Goal: Information Seeking & Learning: Compare options

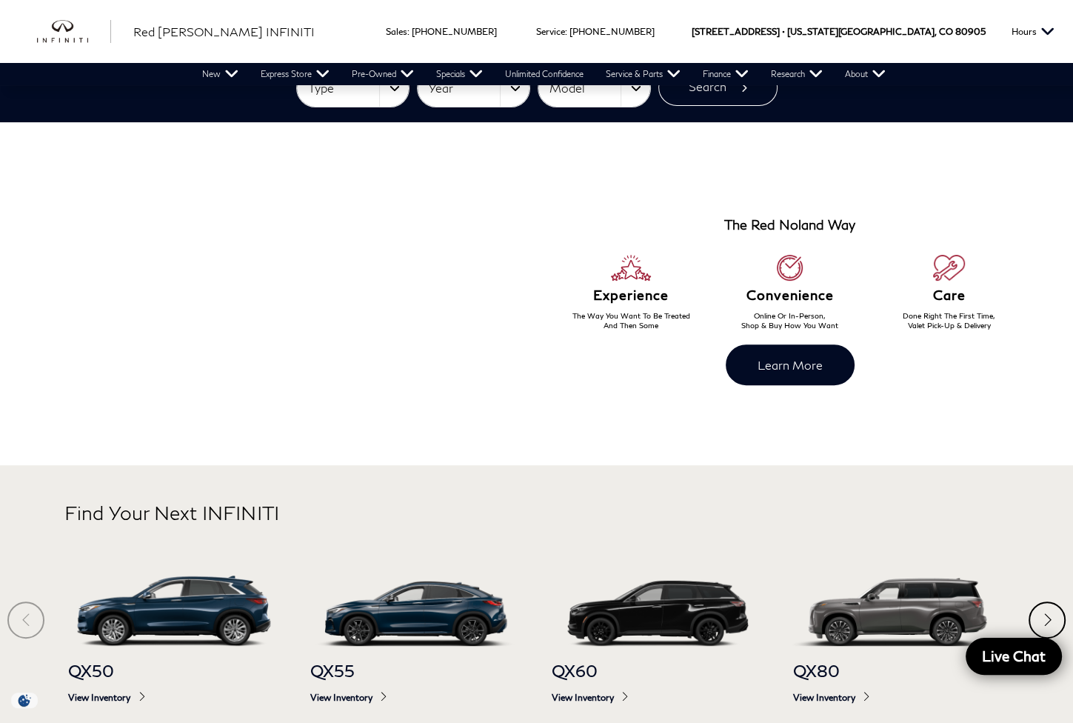
scroll to position [493, 0]
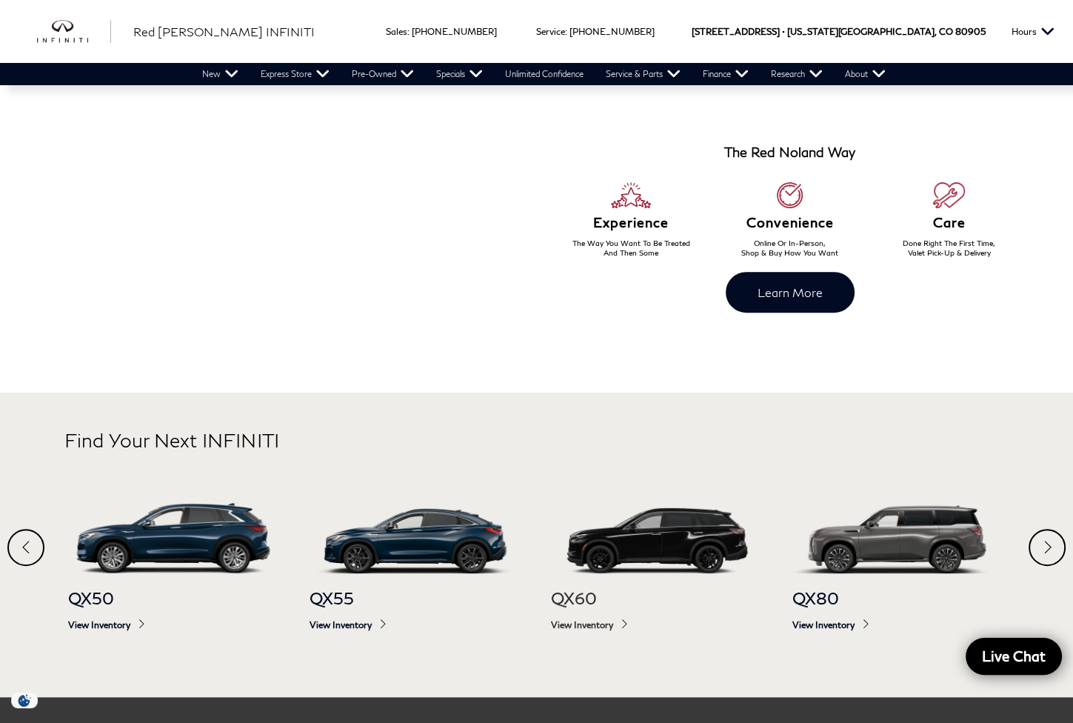
click at [722, 552] on img at bounding box center [657, 538] width 212 height 70
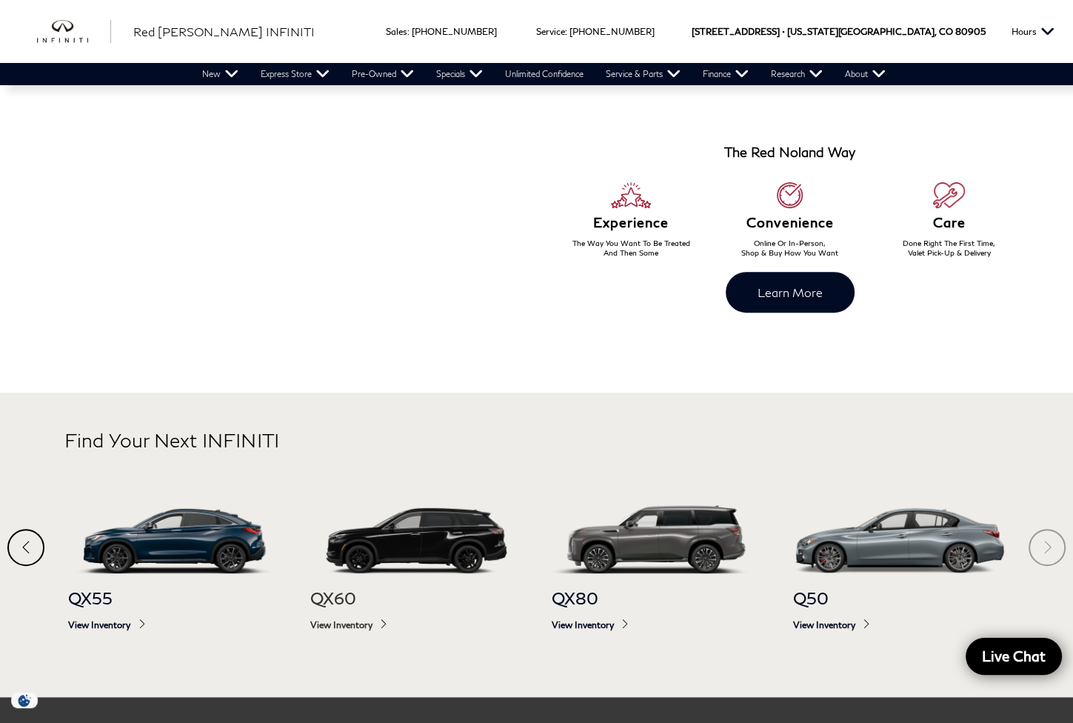
click at [398, 545] on img at bounding box center [416, 538] width 212 height 70
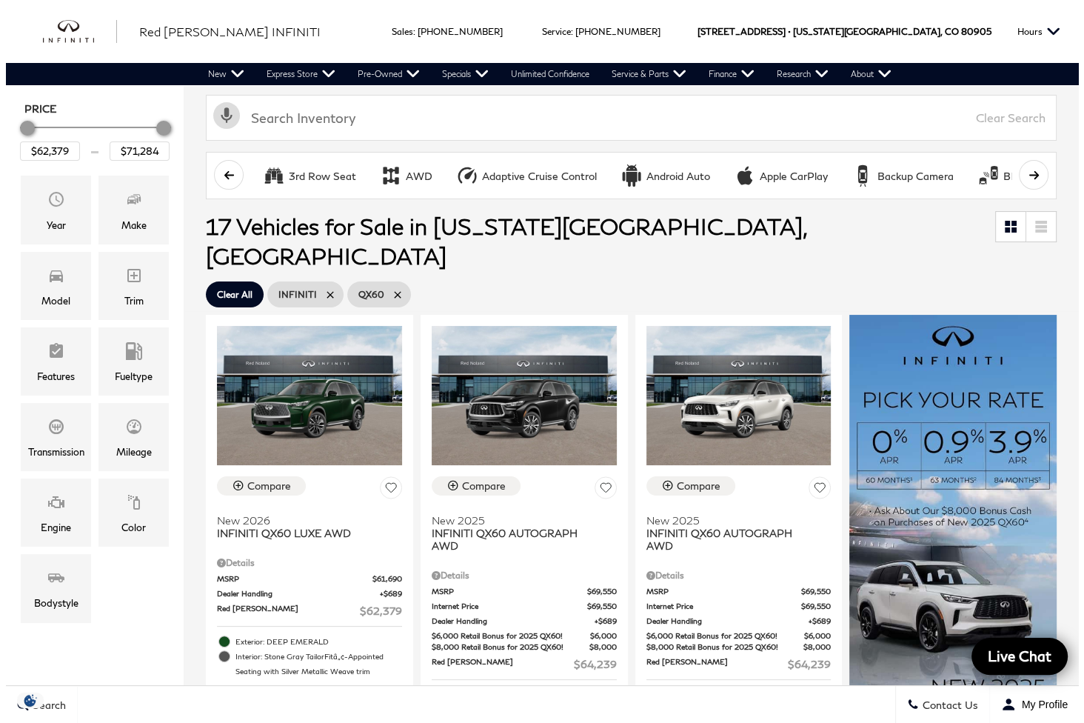
scroll to position [247, 0]
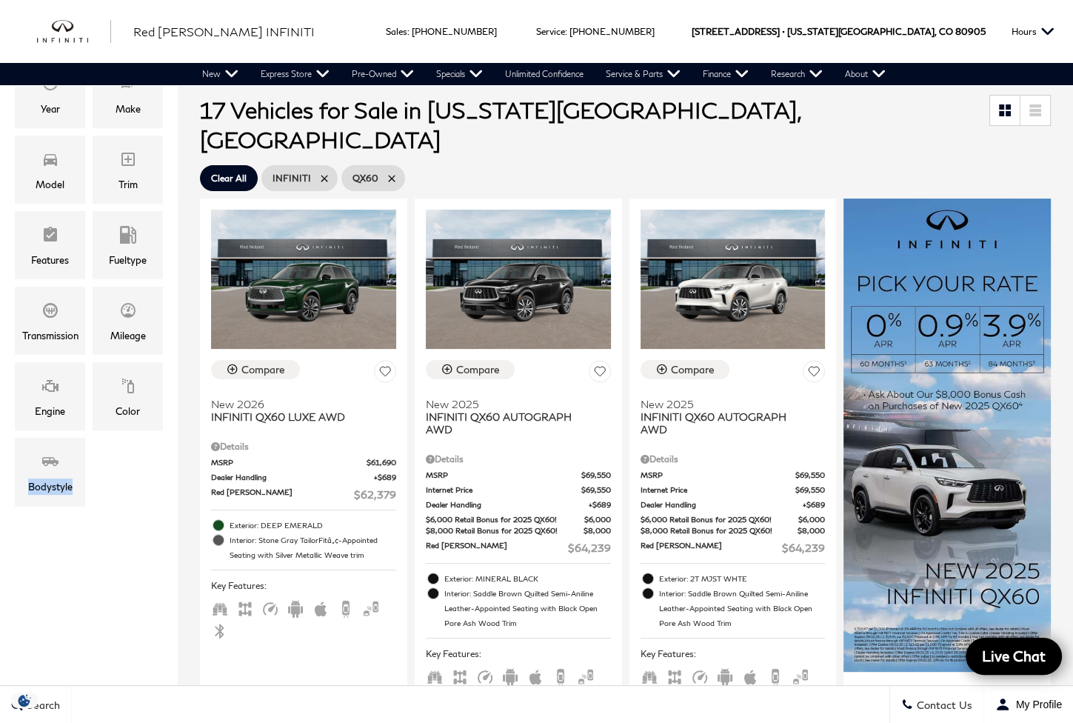
drag, startPoint x: 35, startPoint y: 470, endPoint x: 87, endPoint y: 562, distance: 105.4
click at [139, 412] on div "Color" at bounding box center [128, 411] width 24 height 16
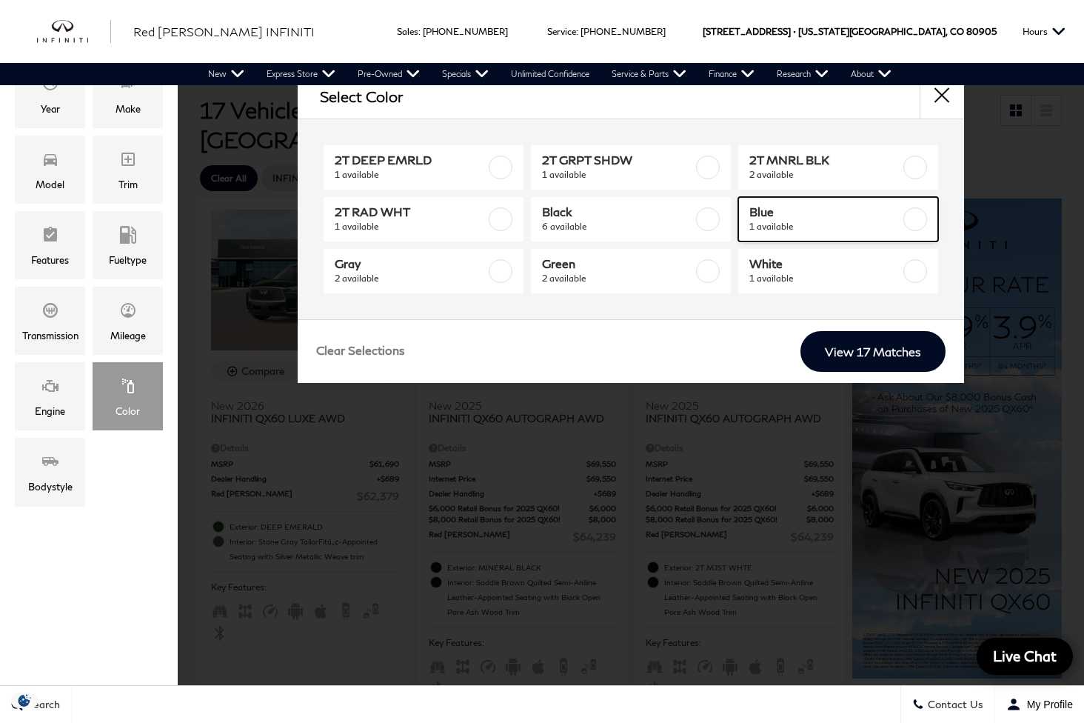
click at [871, 207] on span "Blue" at bounding box center [824, 211] width 151 height 15
checkbox input "true"
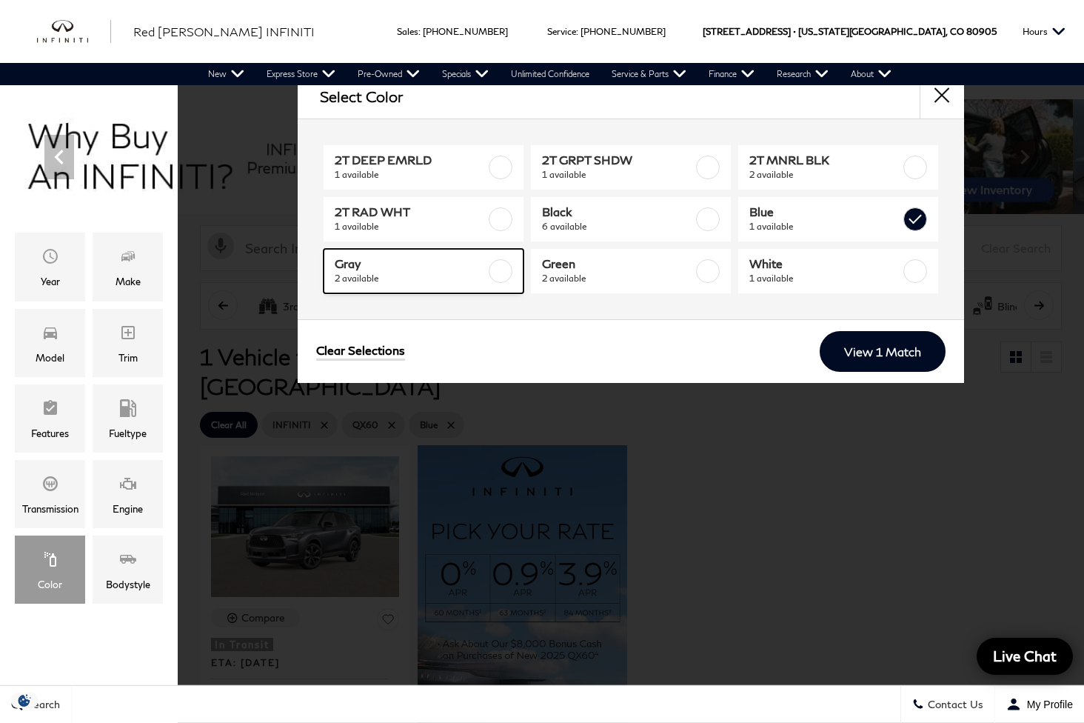
click at [367, 261] on span "Gray" at bounding box center [410, 263] width 151 height 15
checkbox input "true"
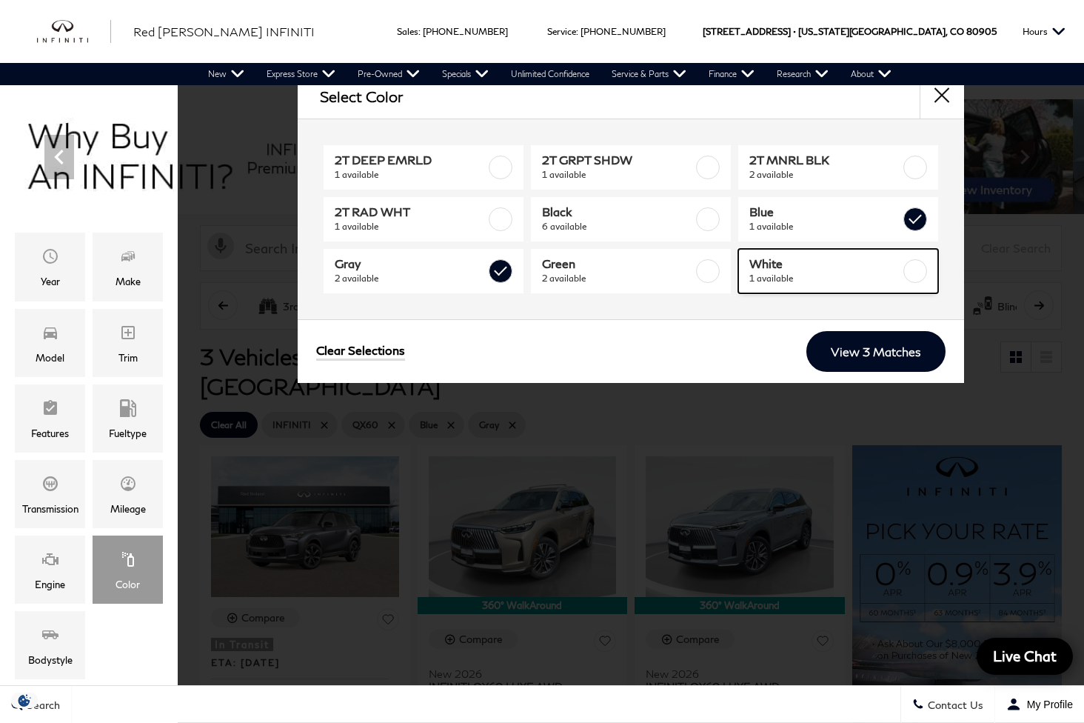
click at [854, 269] on span "White" at bounding box center [824, 263] width 151 height 15
checkbox input "true"
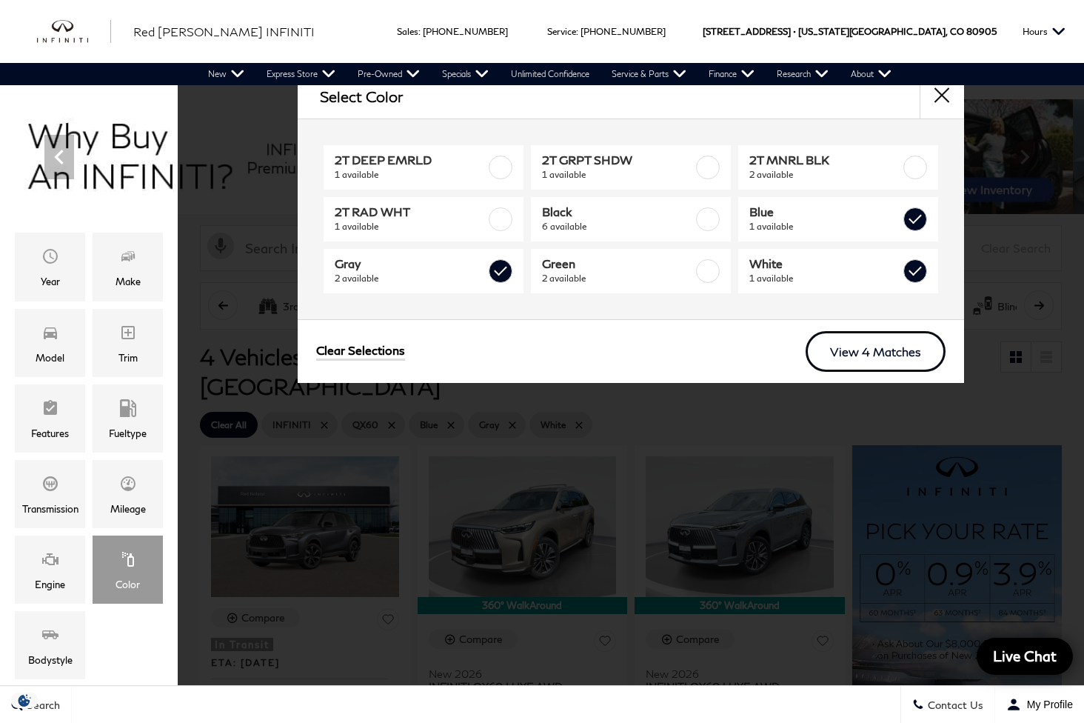
click at [903, 341] on link "View 4 Matches" at bounding box center [876, 351] width 140 height 41
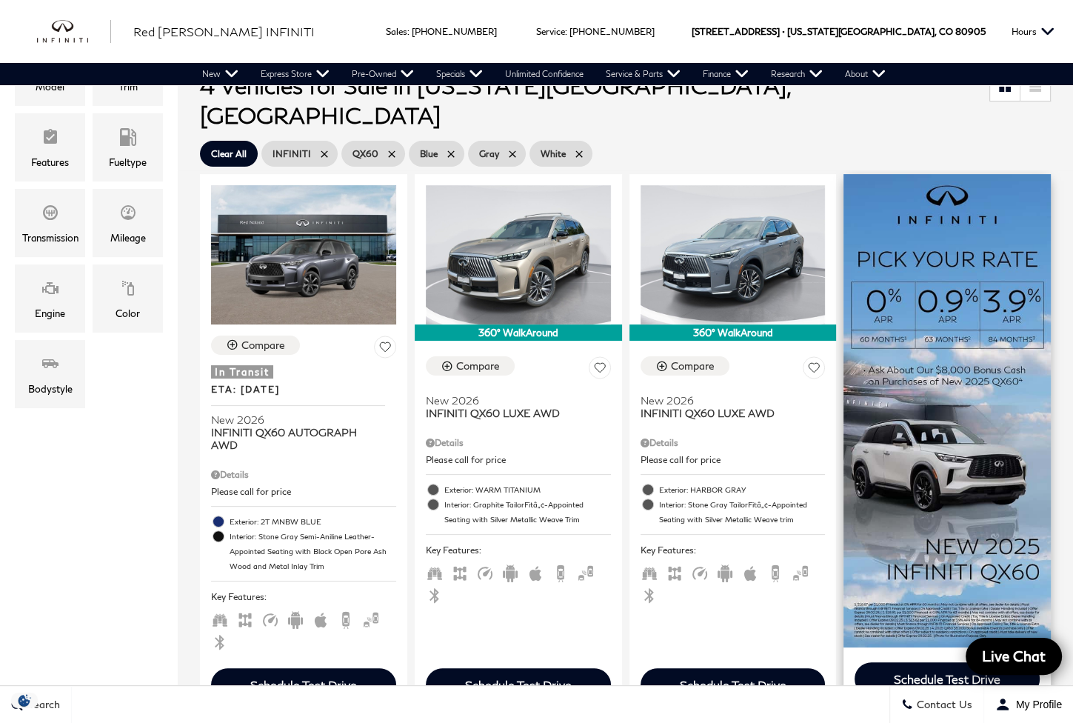
scroll to position [247, 0]
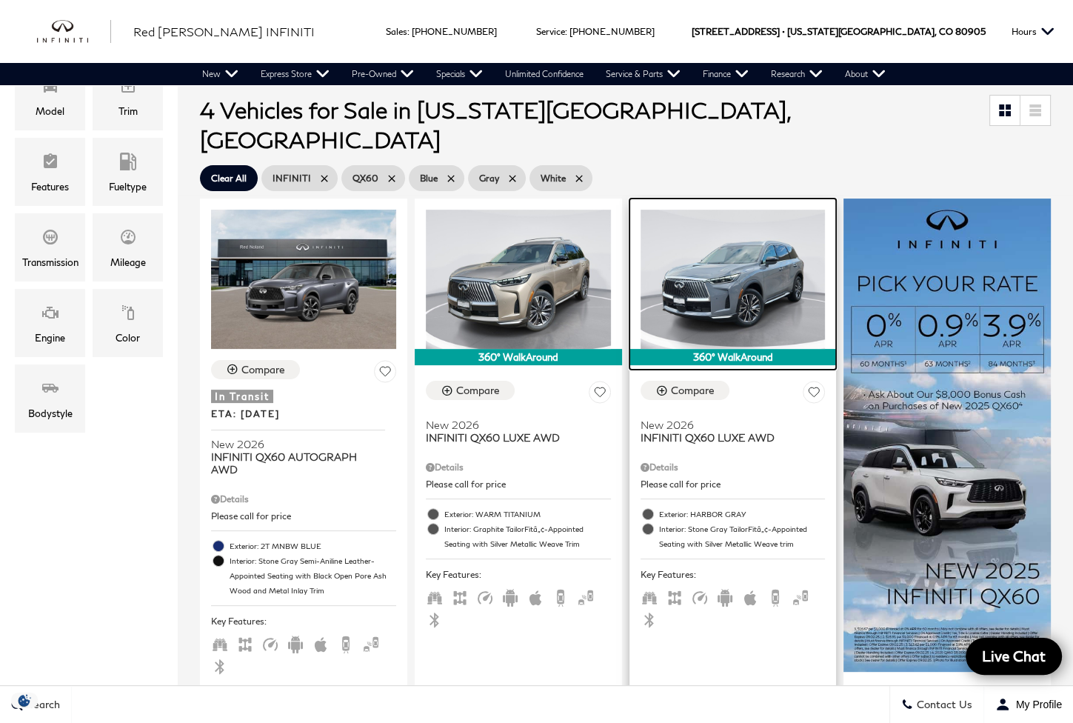
click at [770, 234] on img at bounding box center [733, 279] width 185 height 138
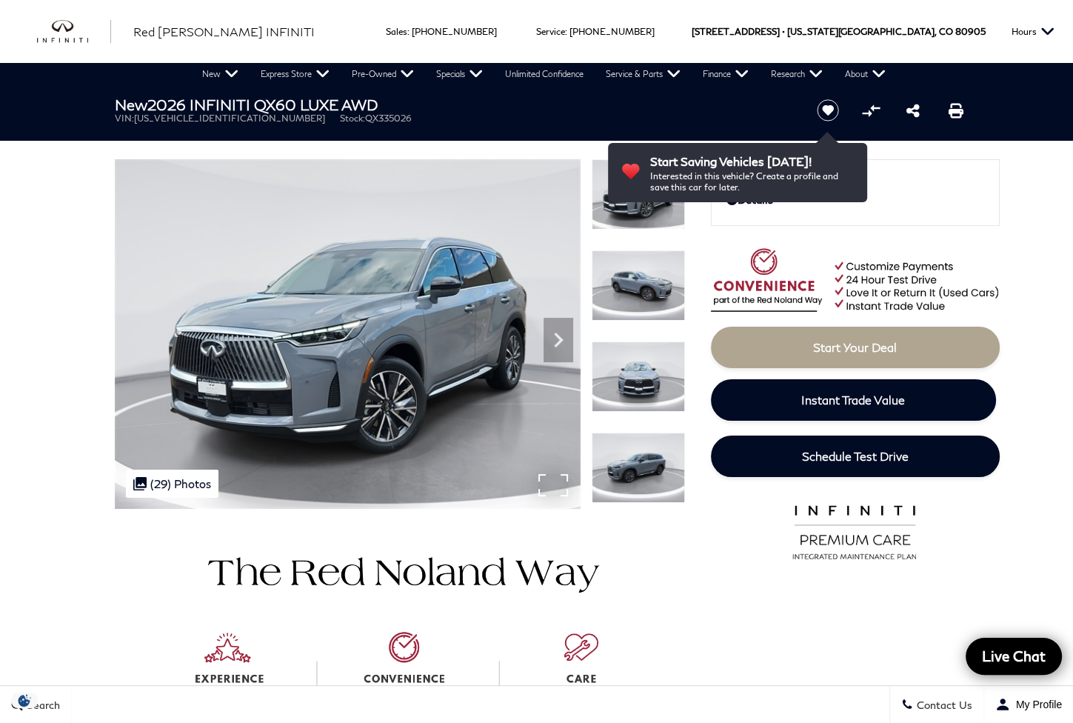
click at [160, 481] on div ".cls-1, .cls-3 { fill: #c50033; } .cls-1 { clip-rule: evenodd; } .cls-2 { clip-…" at bounding box center [172, 483] width 93 height 28
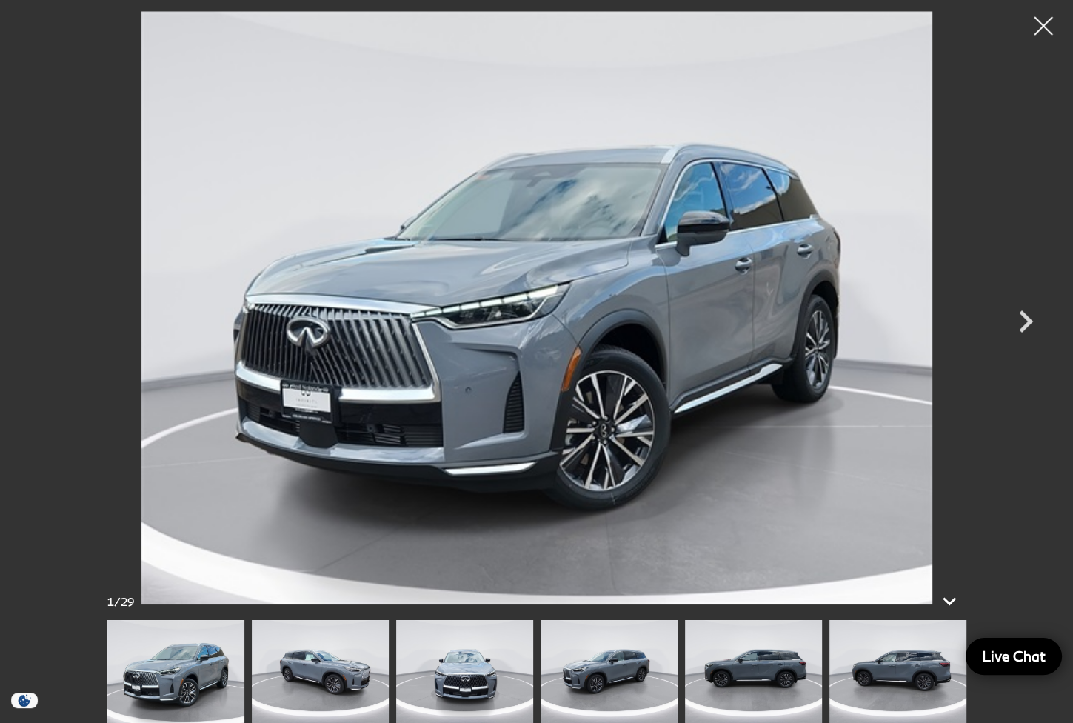
click at [615, 663] on img at bounding box center [609, 671] width 137 height 103
click at [706, 672] on img at bounding box center [753, 671] width 137 height 103
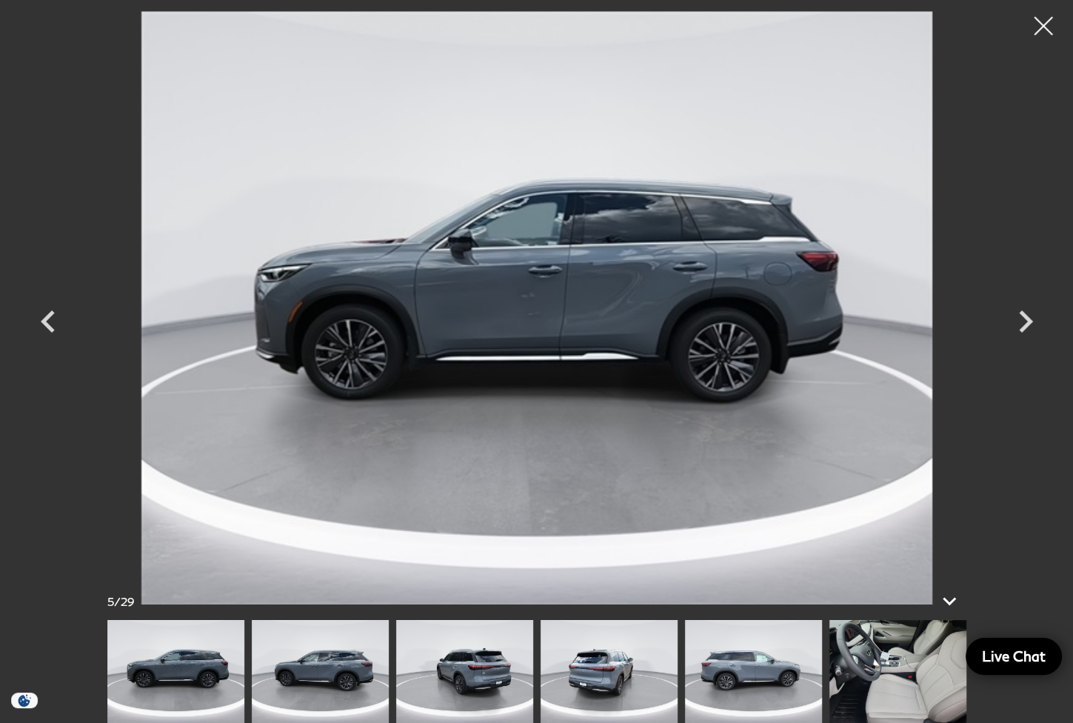
click at [598, 662] on img at bounding box center [609, 671] width 137 height 103
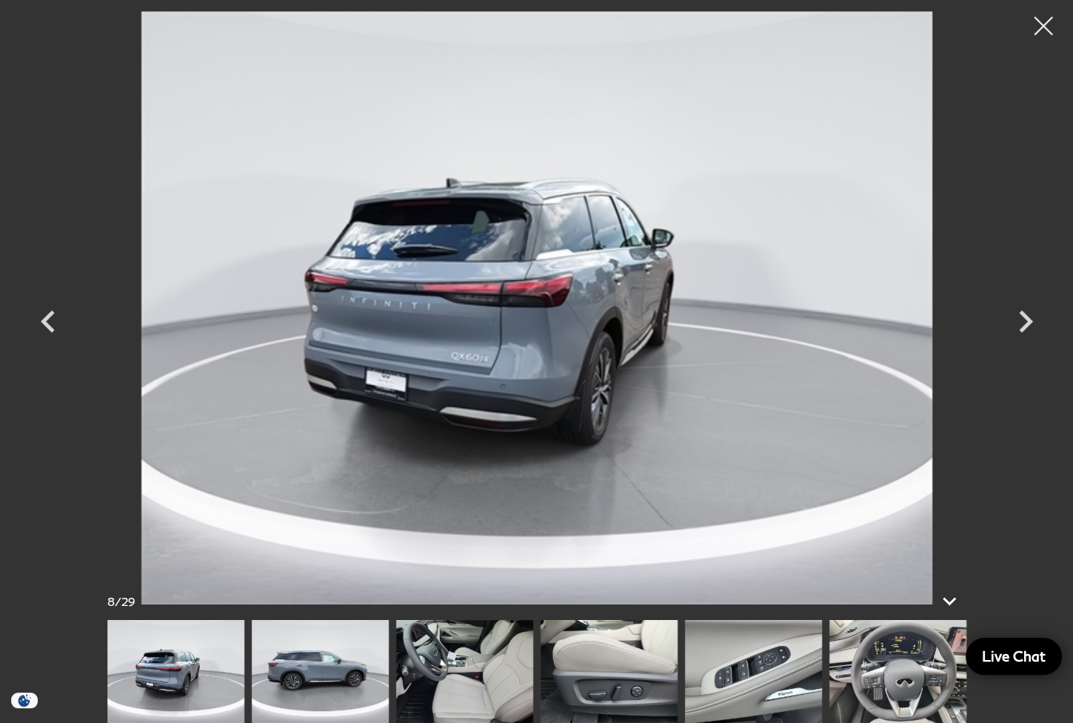
click at [535, 656] on div at bounding box center [536, 671] width 859 height 103
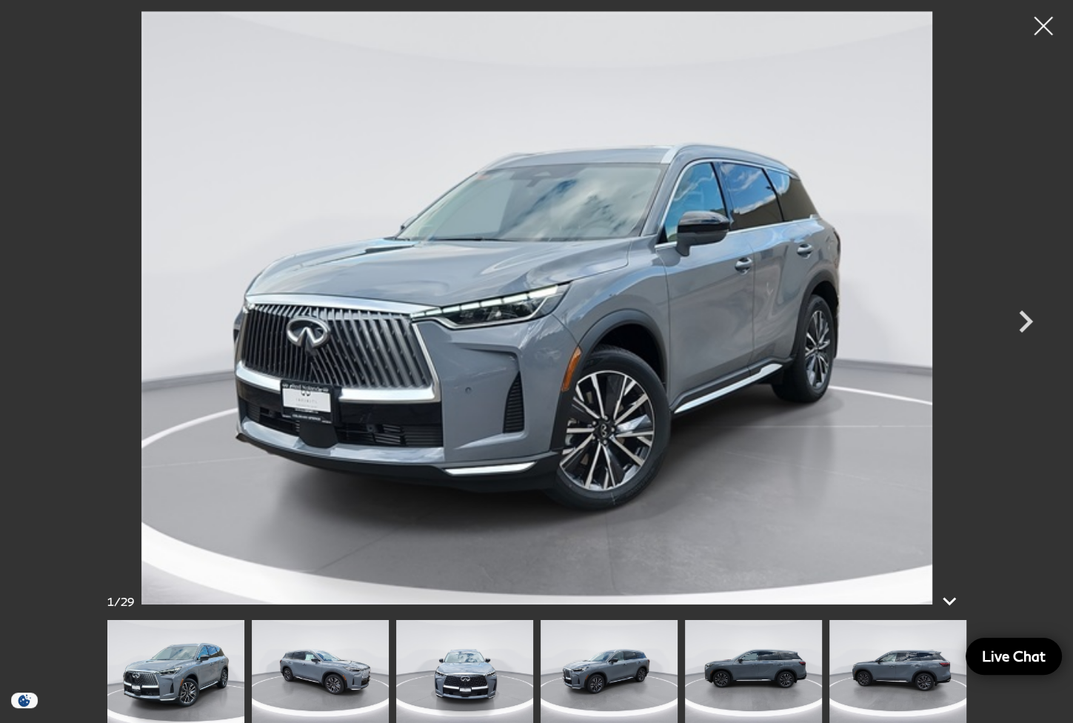
click at [697, 670] on img at bounding box center [753, 671] width 137 height 103
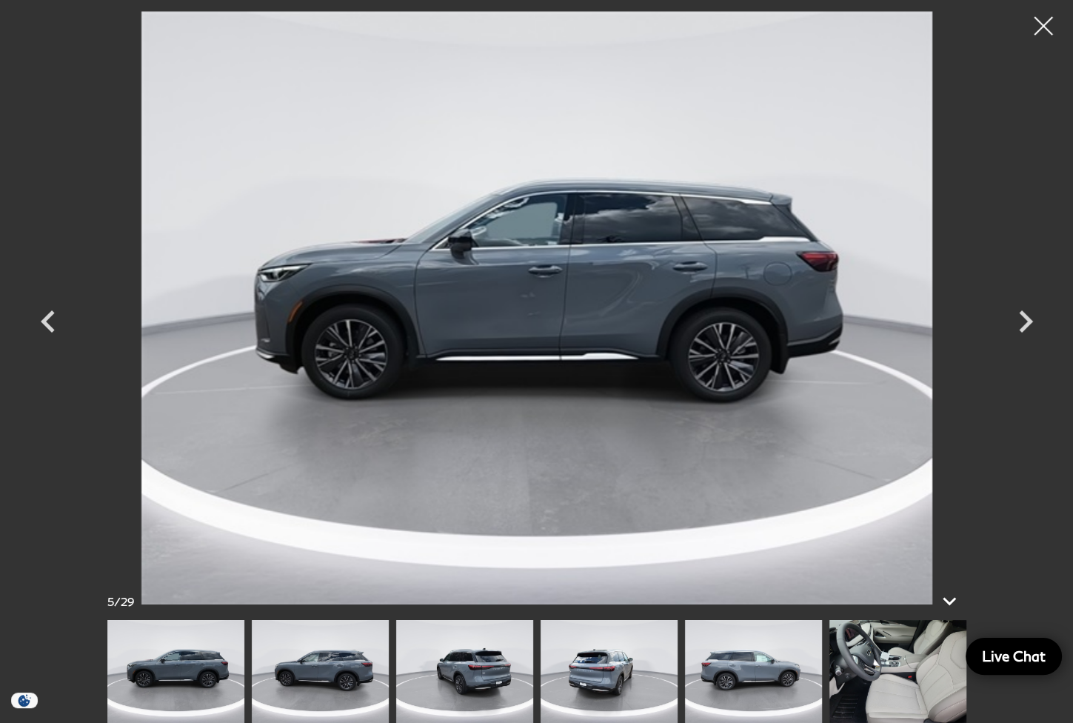
click at [697, 670] on img at bounding box center [753, 671] width 137 height 103
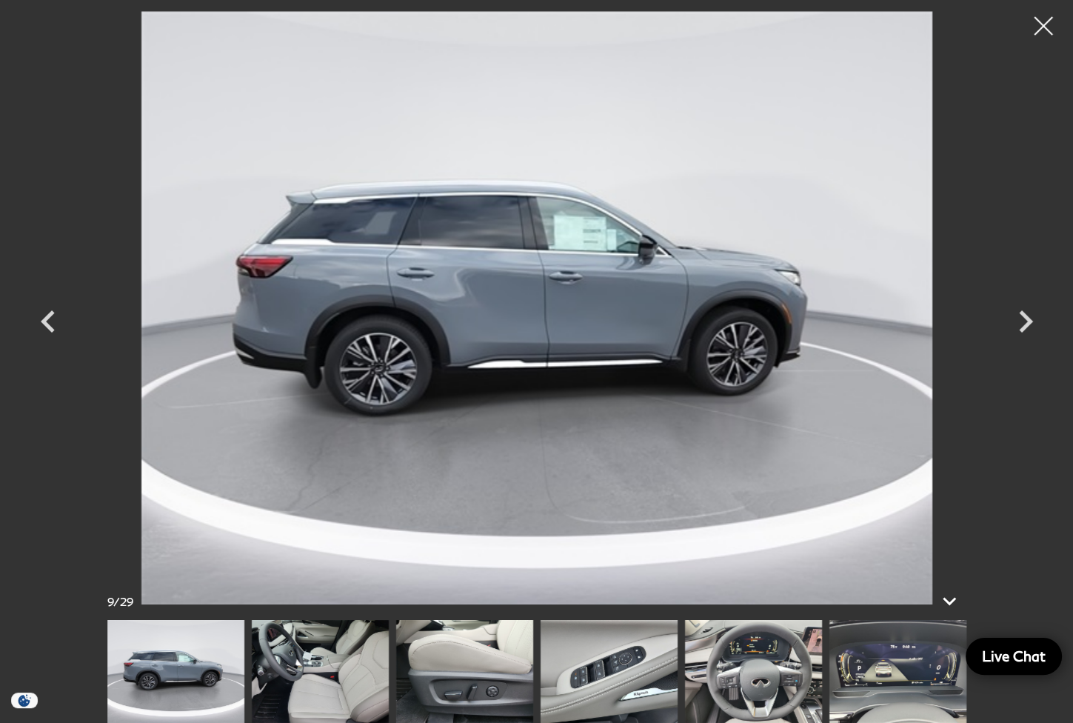
click at [330, 651] on img at bounding box center [320, 671] width 137 height 103
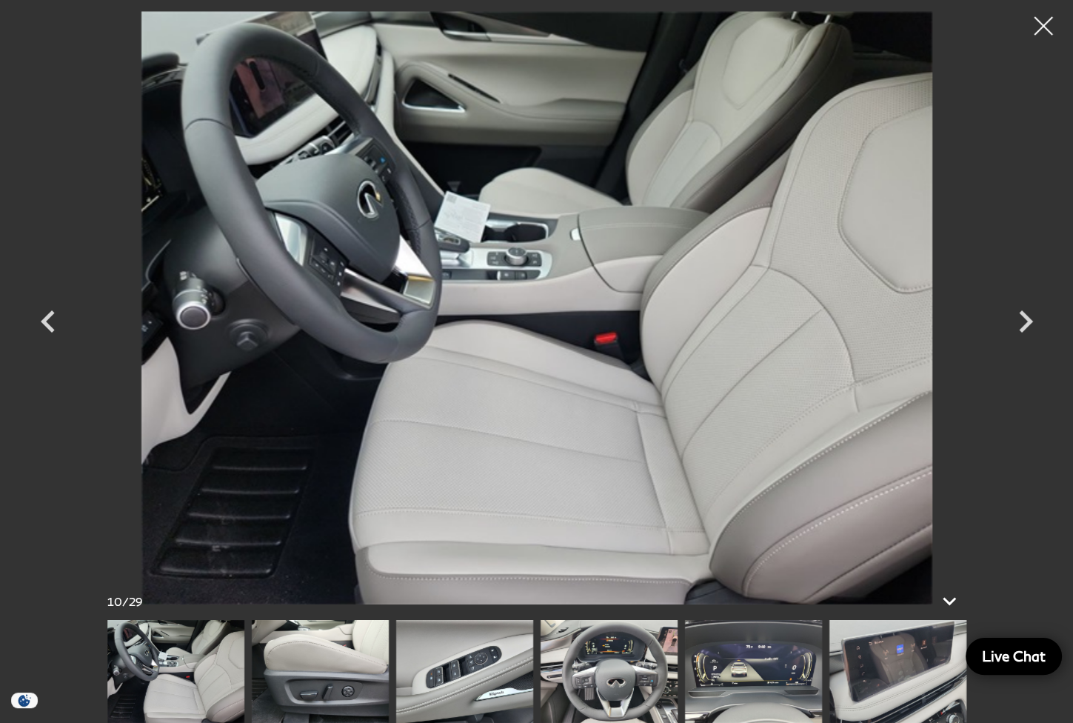
click at [713, 678] on img at bounding box center [753, 671] width 137 height 103
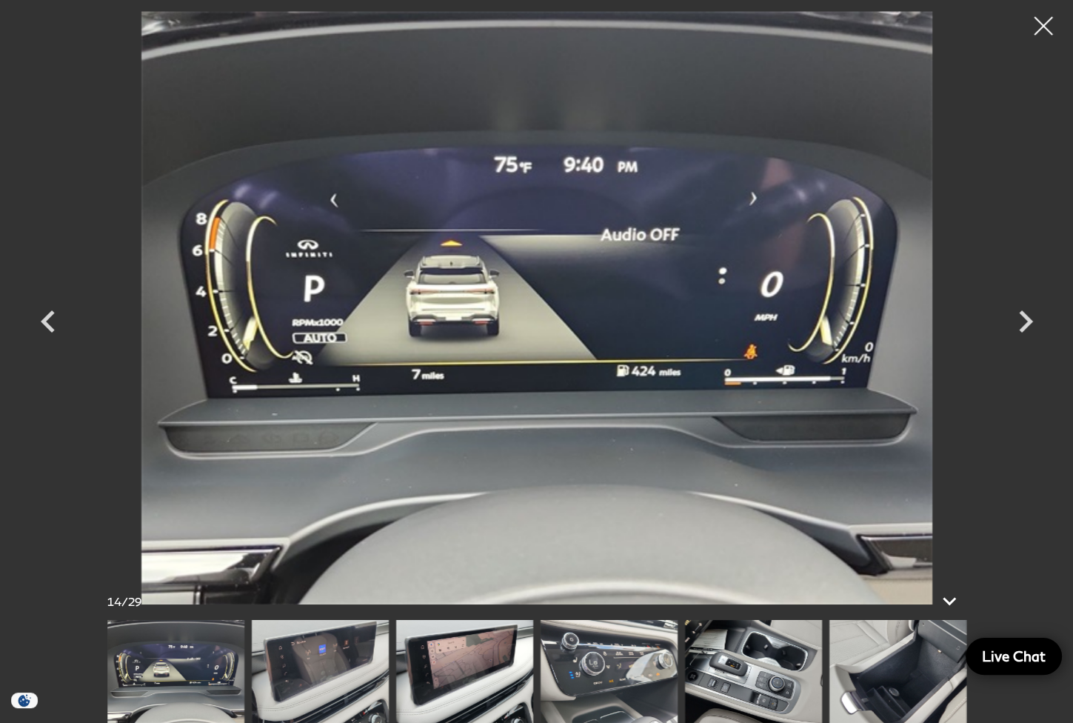
click at [714, 678] on img at bounding box center [753, 671] width 137 height 103
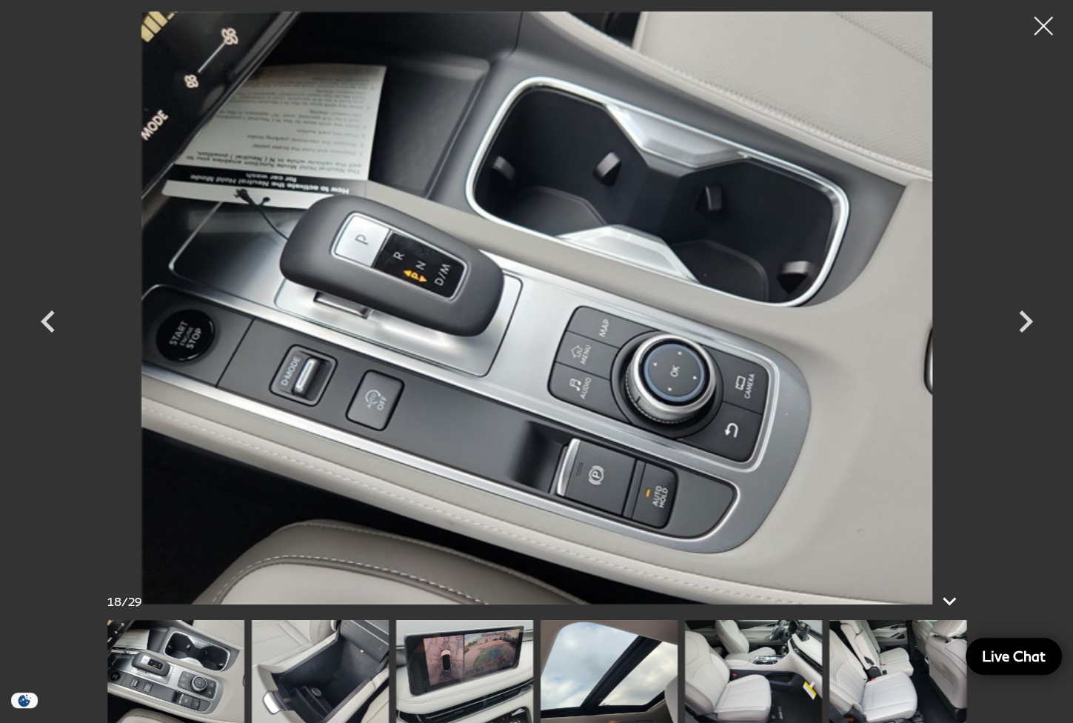
click at [714, 678] on img at bounding box center [753, 671] width 137 height 103
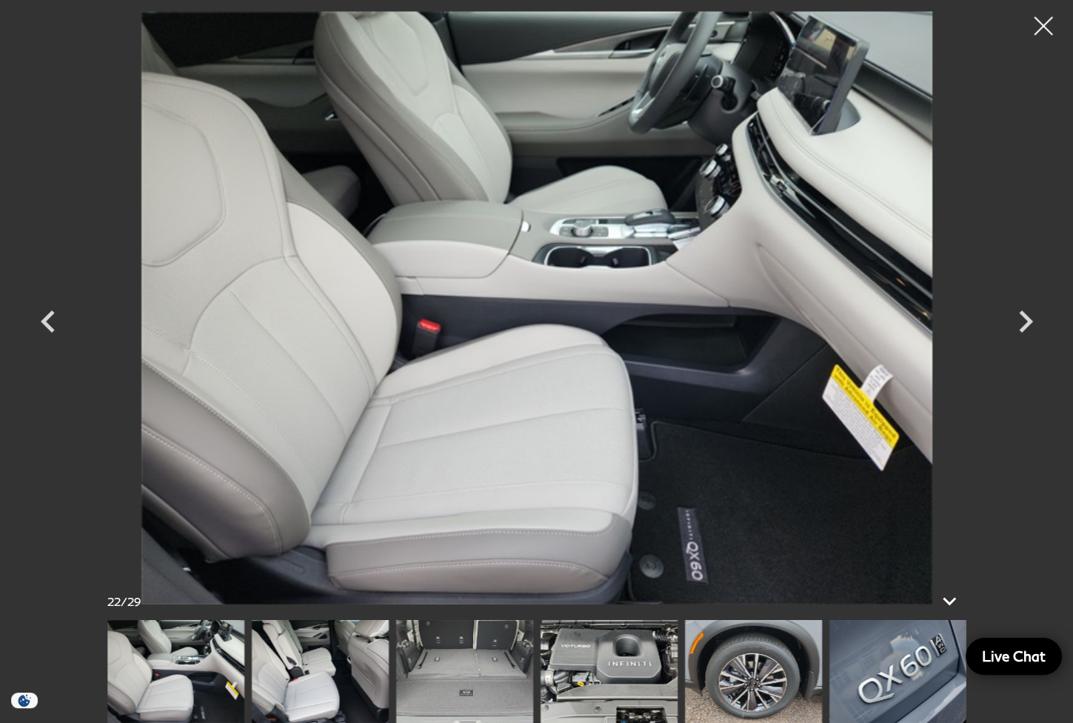
click at [728, 645] on img at bounding box center [753, 671] width 137 height 103
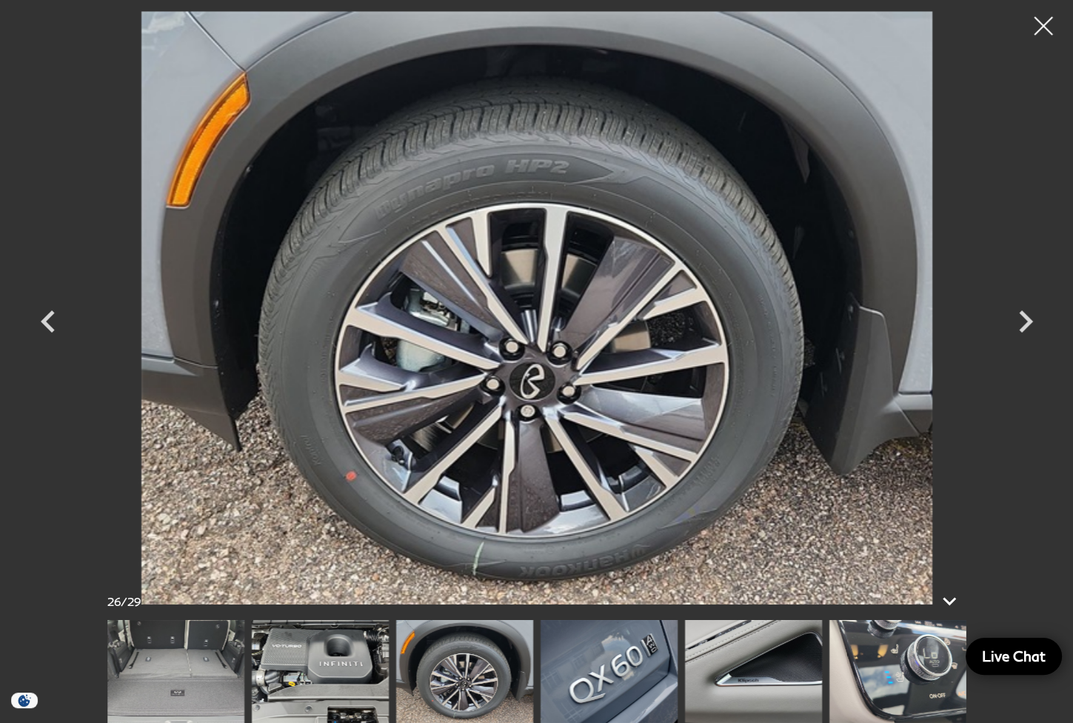
click at [668, 645] on img at bounding box center [609, 671] width 137 height 103
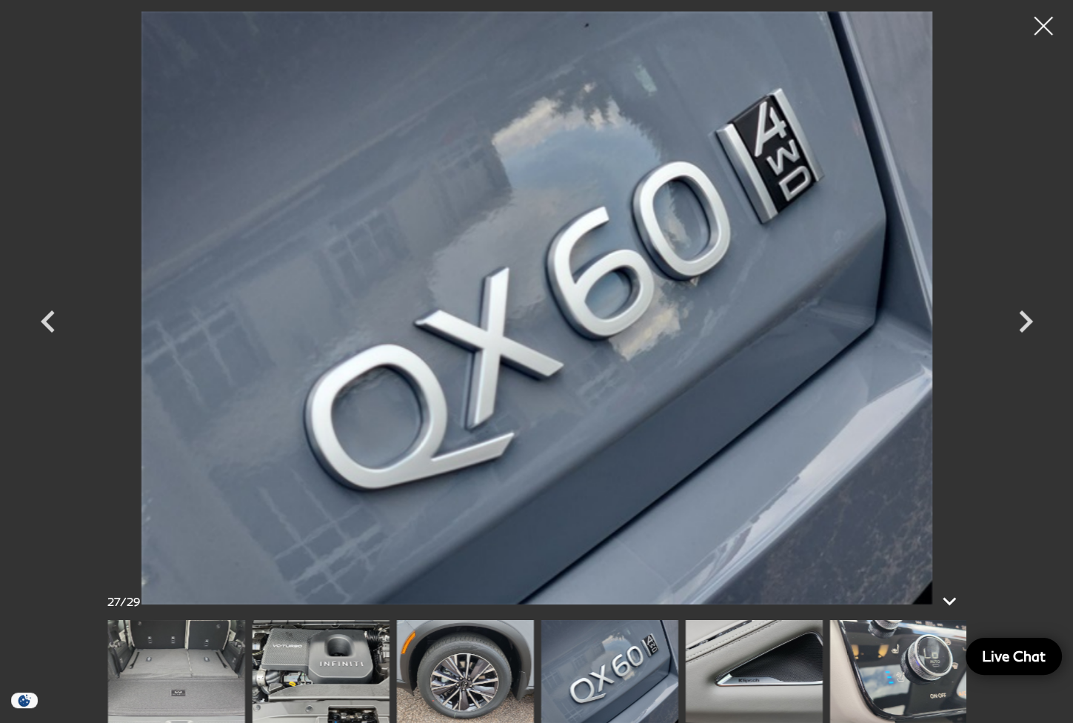
click at [851, 661] on img at bounding box center [897, 671] width 137 height 103
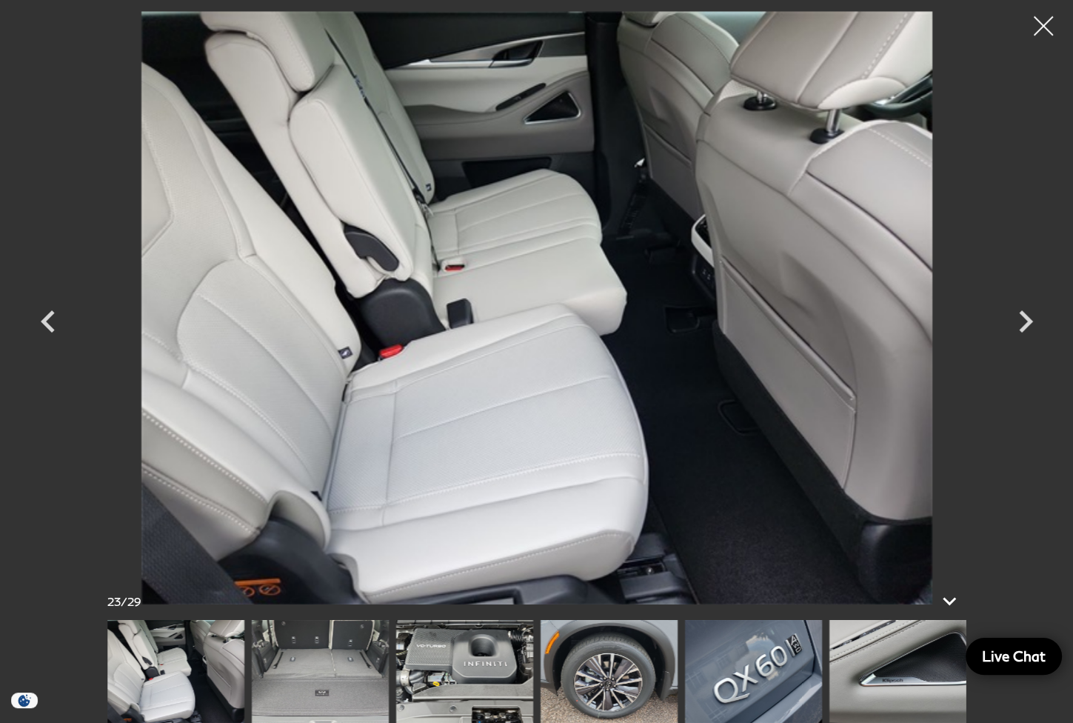
click at [1037, 24] on div at bounding box center [1043, 26] width 39 height 39
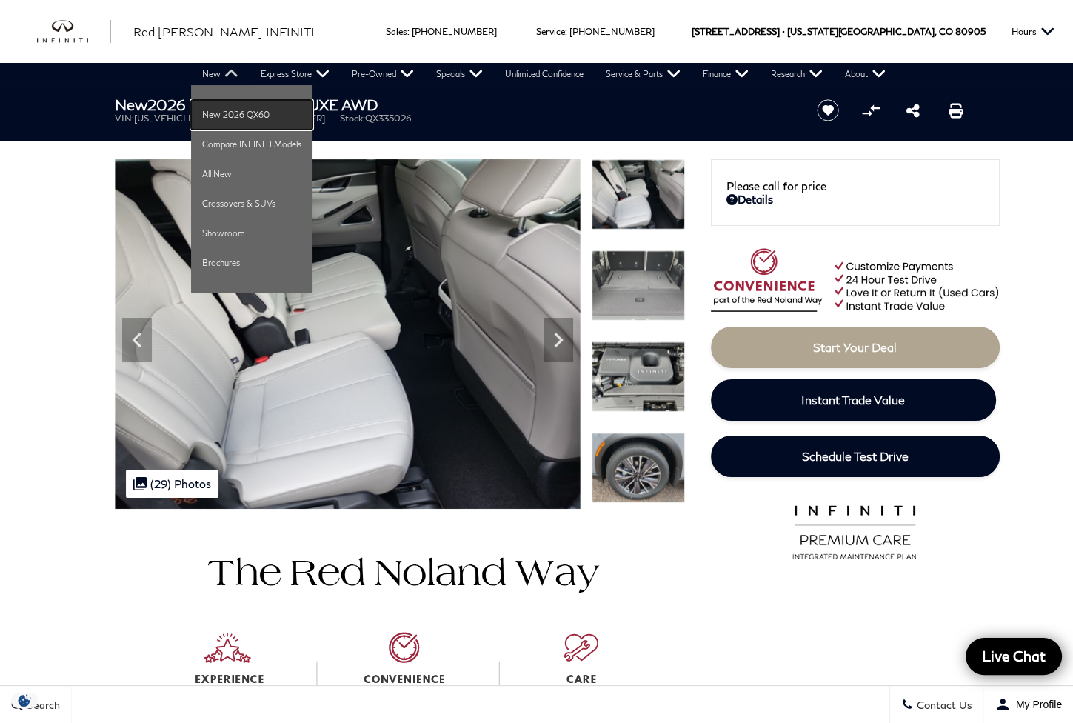
click at [210, 116] on link "New 2026 QX60" at bounding box center [251, 115] width 121 height 30
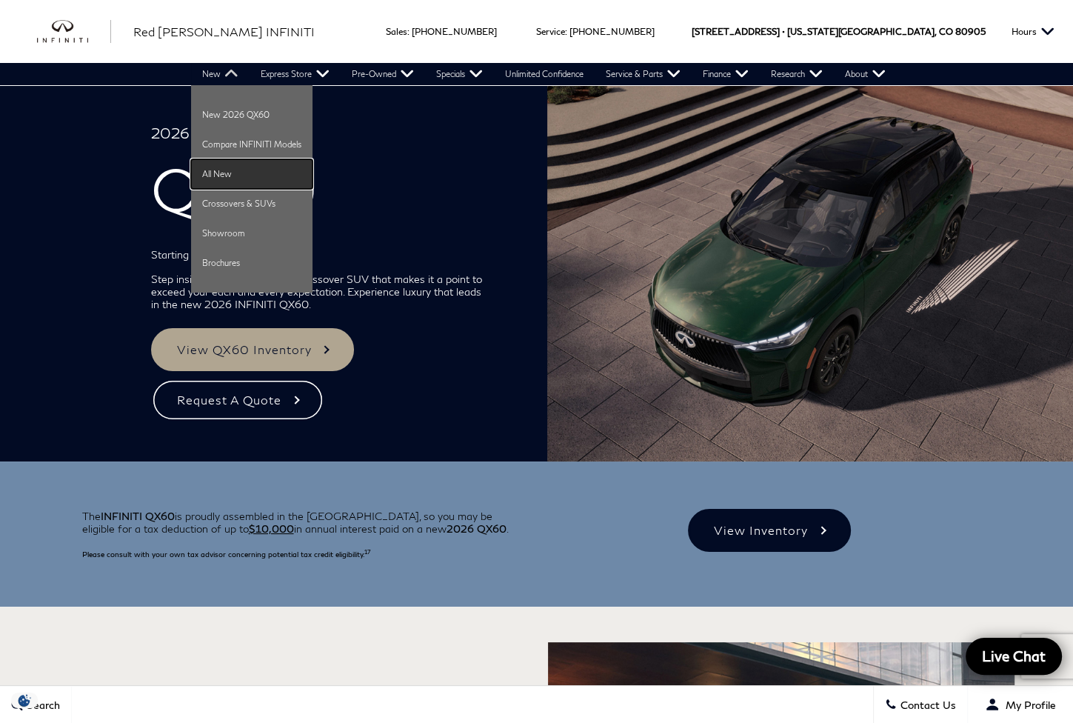
click at [224, 172] on link "All New" at bounding box center [251, 174] width 121 height 30
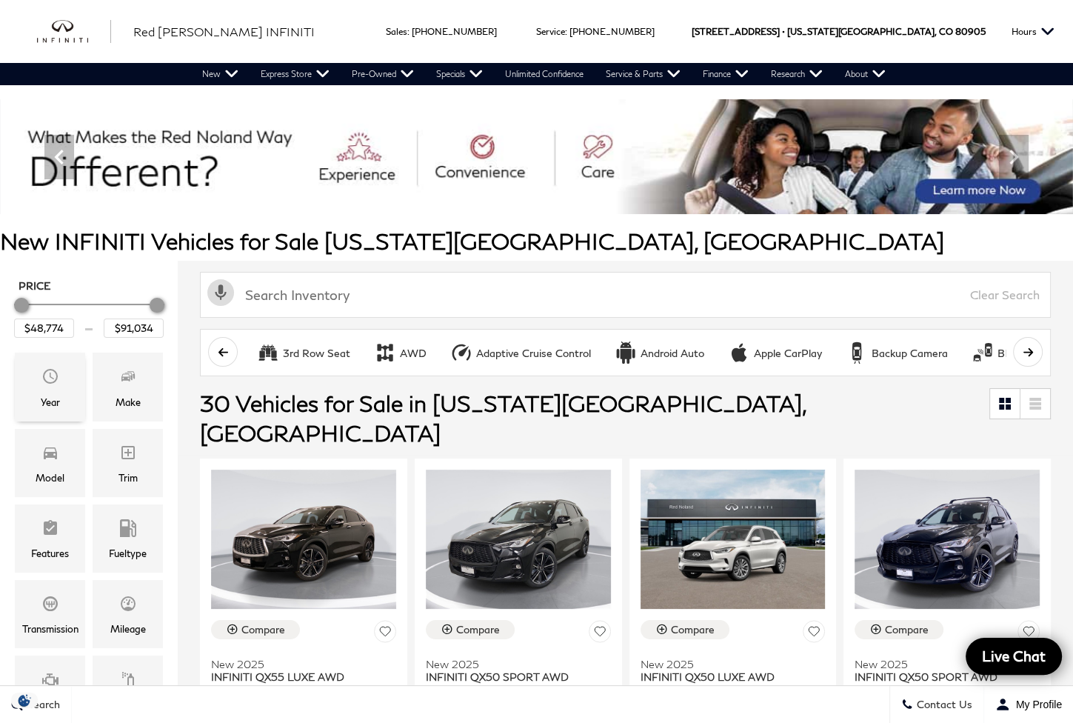
click at [53, 397] on div "Year" at bounding box center [50, 402] width 19 height 16
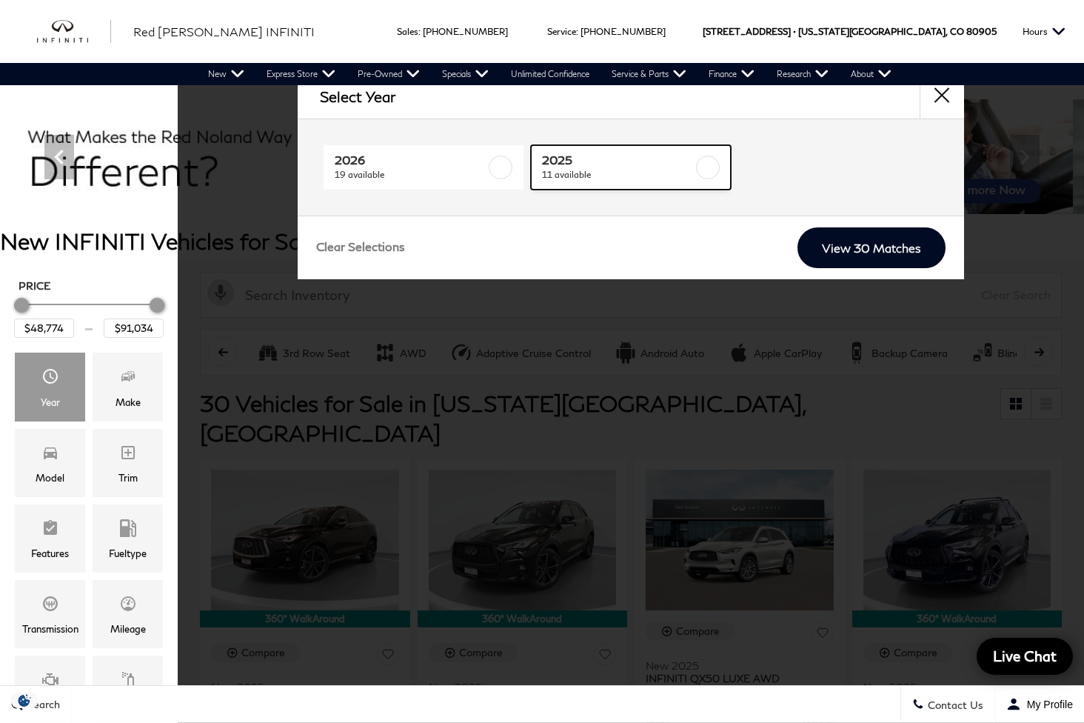
click at [589, 162] on span "2025" at bounding box center [617, 160] width 151 height 15
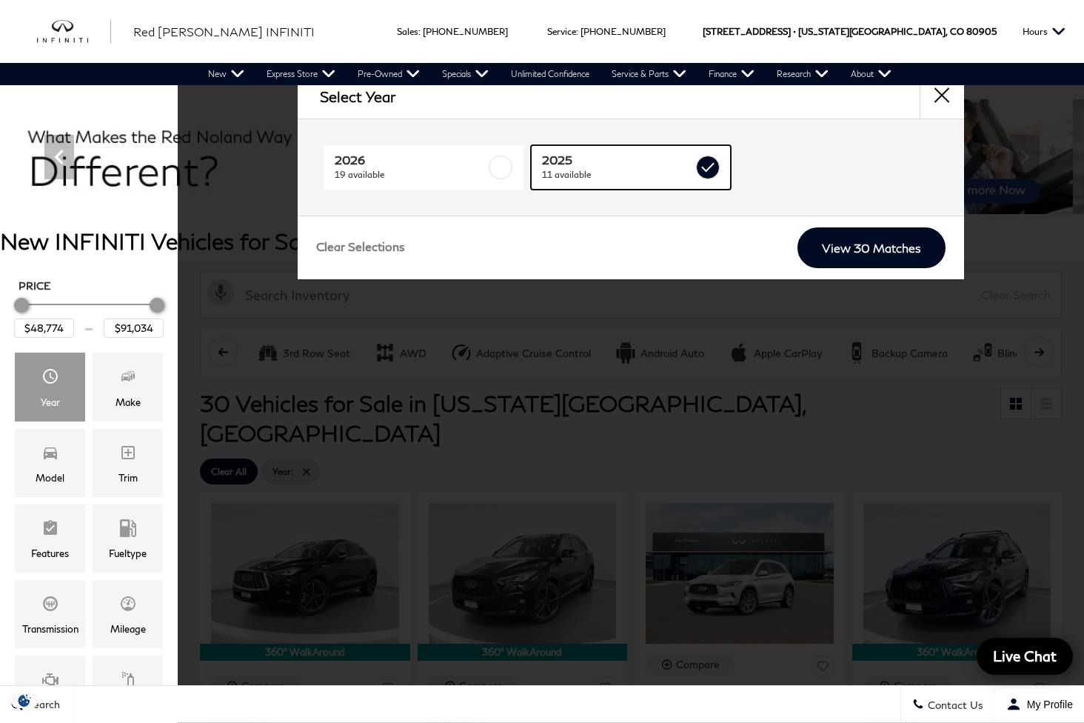
checkbox input "true"
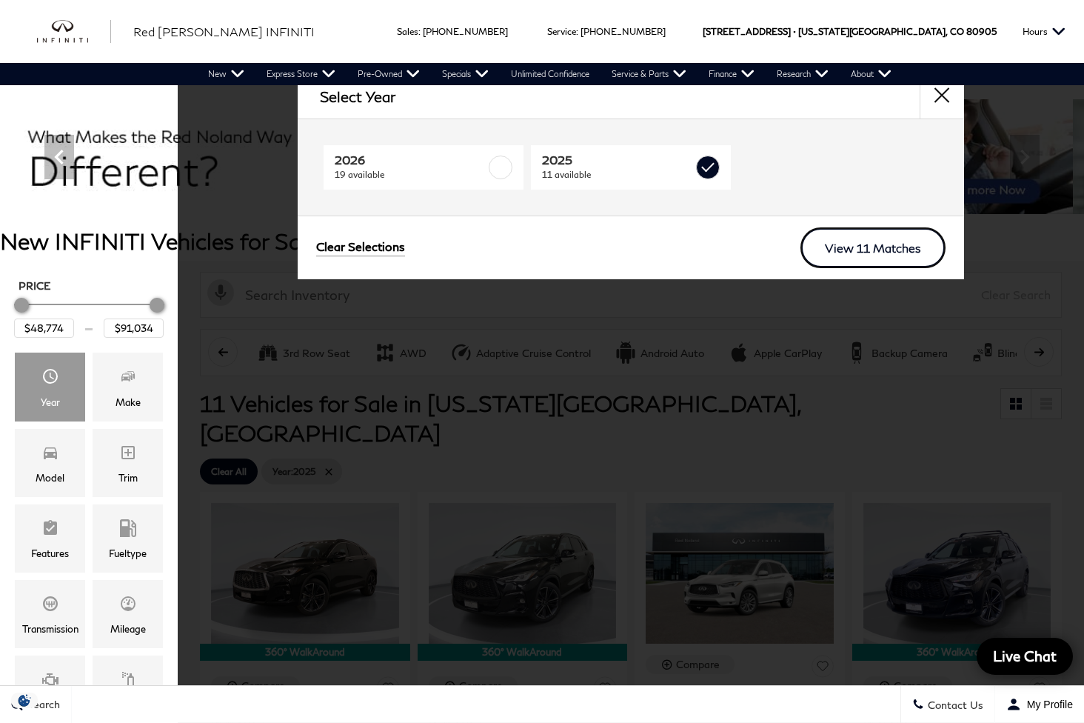
click at [879, 248] on link "View 11 Matches" at bounding box center [872, 247] width 145 height 41
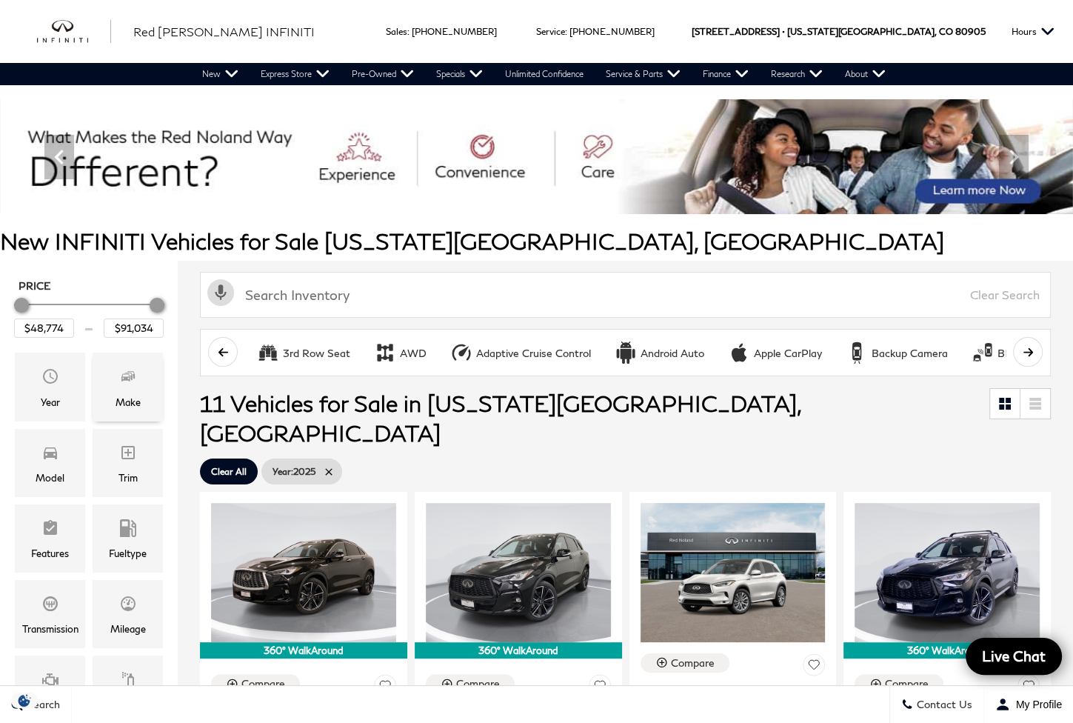
click at [127, 394] on div "Make" at bounding box center [128, 402] width 25 height 16
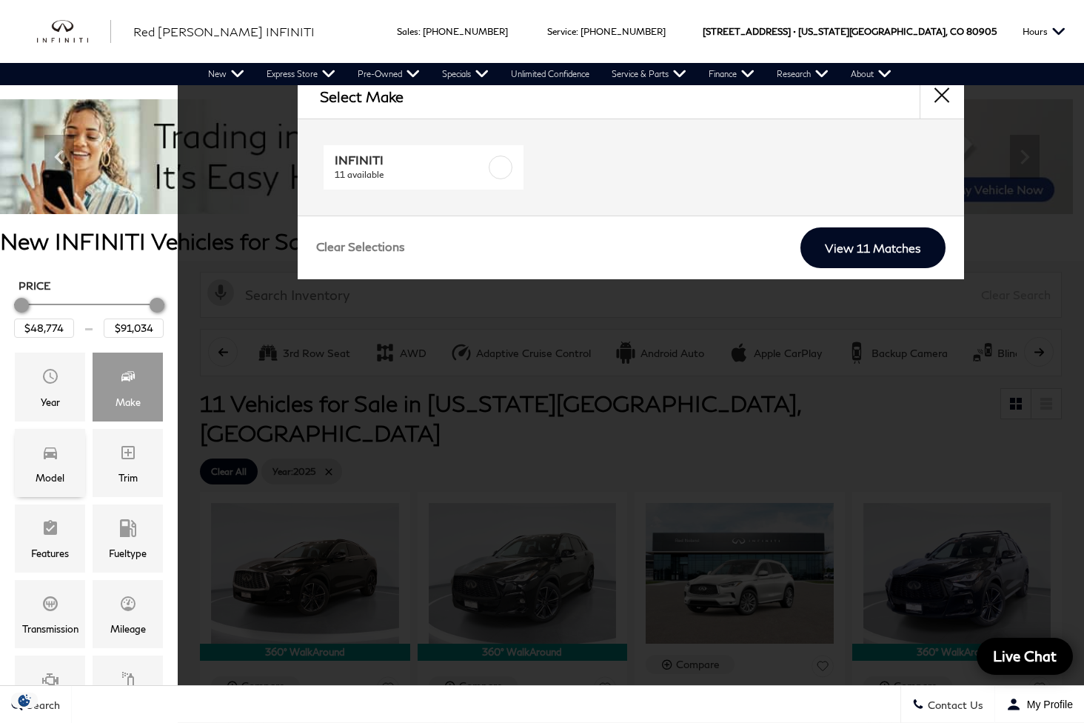
click at [52, 449] on icon "Model" at bounding box center [50, 453] width 13 height 12
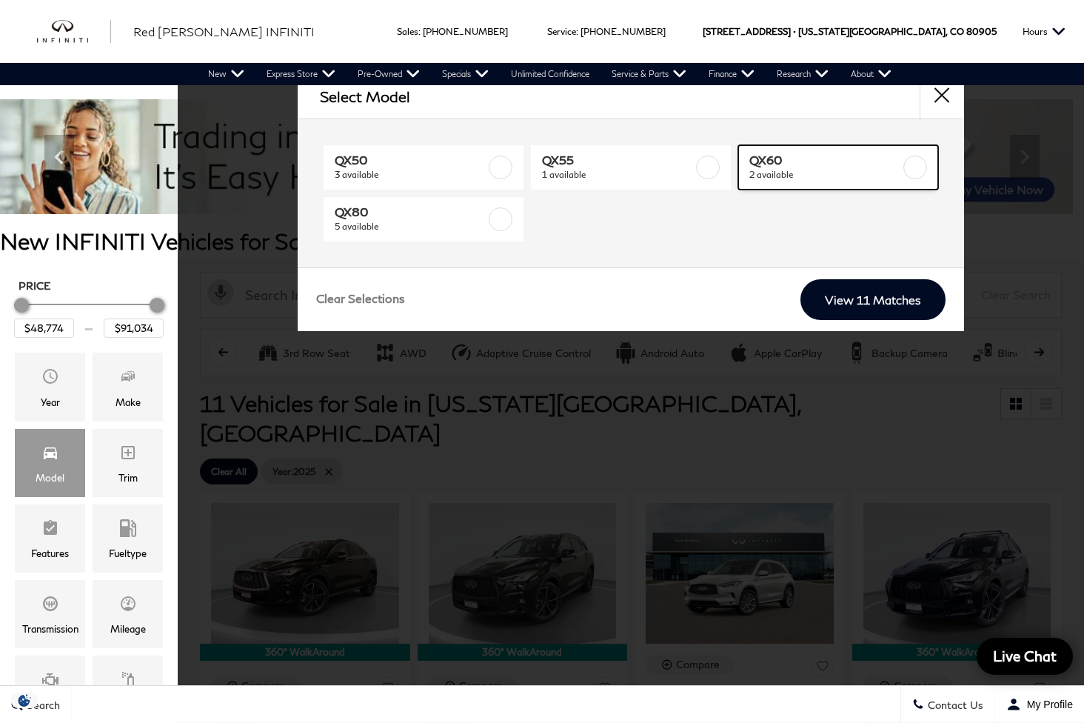
click at [806, 164] on span "QX60" at bounding box center [824, 160] width 151 height 15
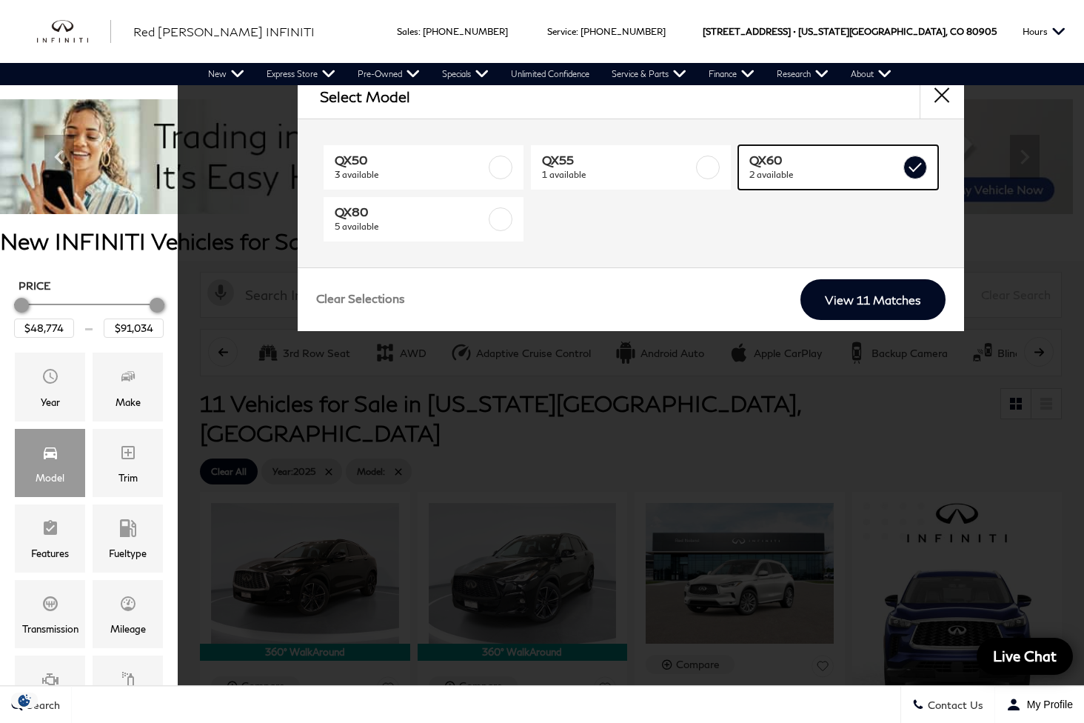
type input "$64,239"
checkbox input "true"
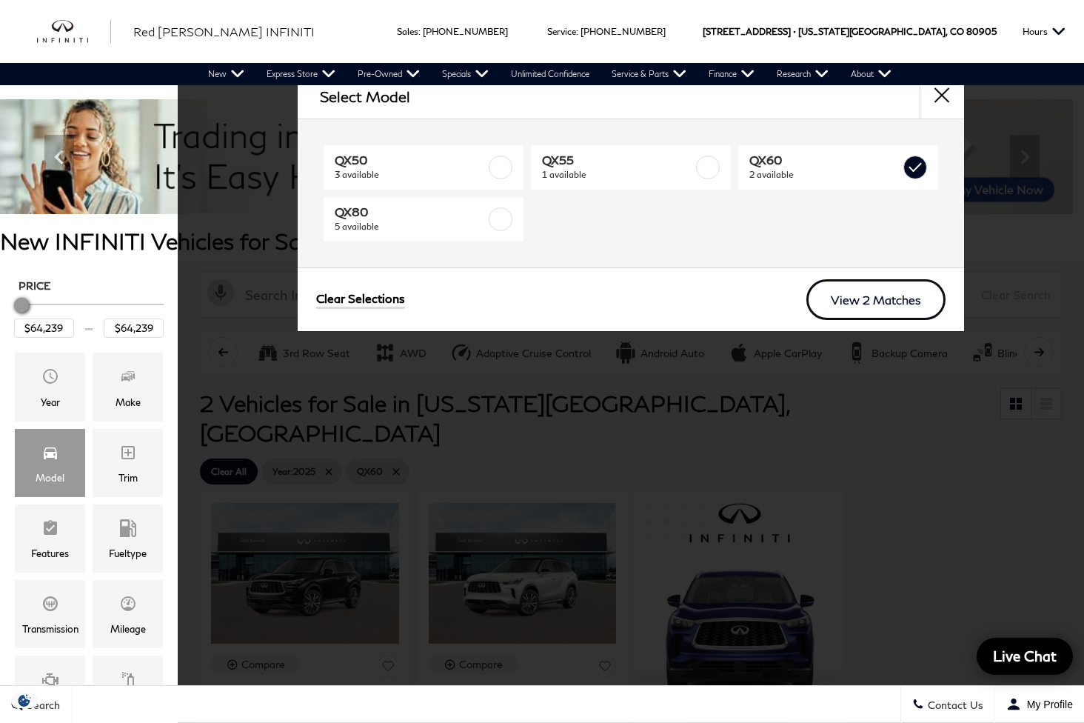
click at [903, 313] on link "View 2 Matches" at bounding box center [875, 299] width 139 height 41
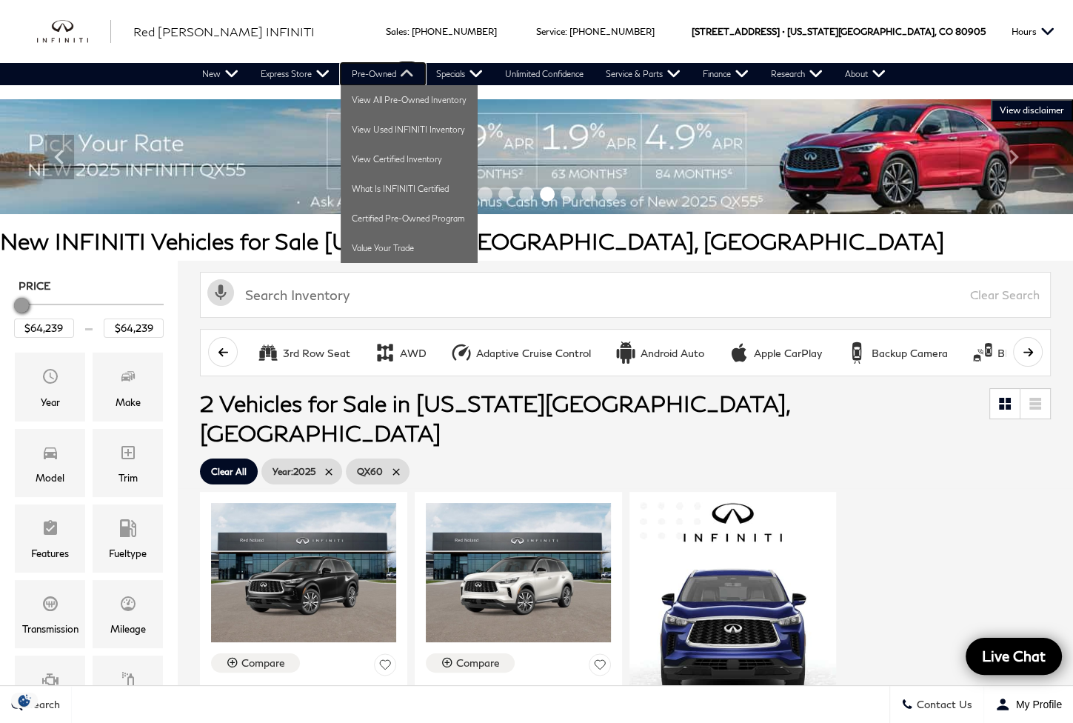
click at [372, 73] on link "Pre-Owned" at bounding box center [383, 74] width 84 height 22
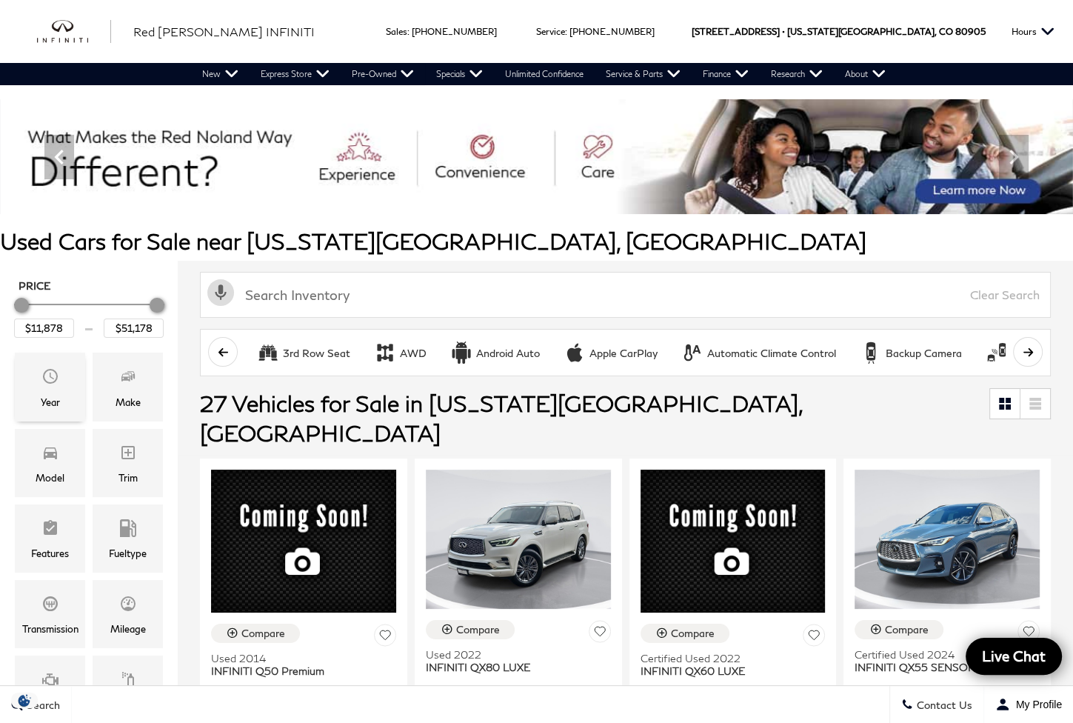
click at [79, 384] on div "Year" at bounding box center [50, 386] width 70 height 68
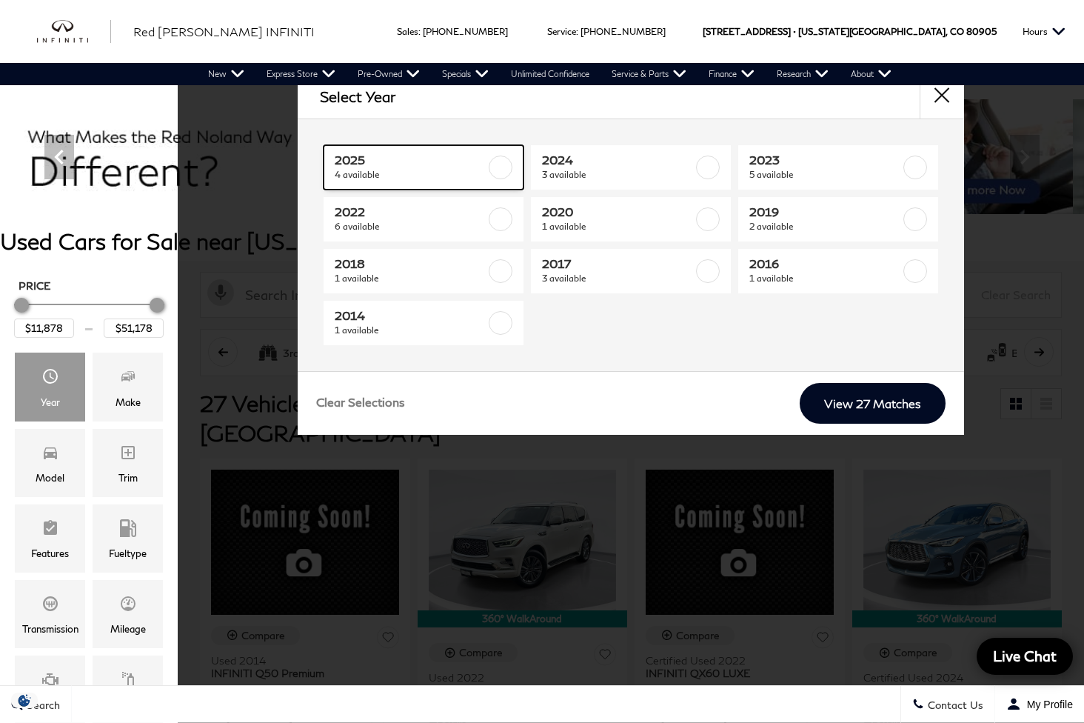
click at [477, 165] on span "2025" at bounding box center [410, 160] width 151 height 15
type input "$34,878"
checkbox input "true"
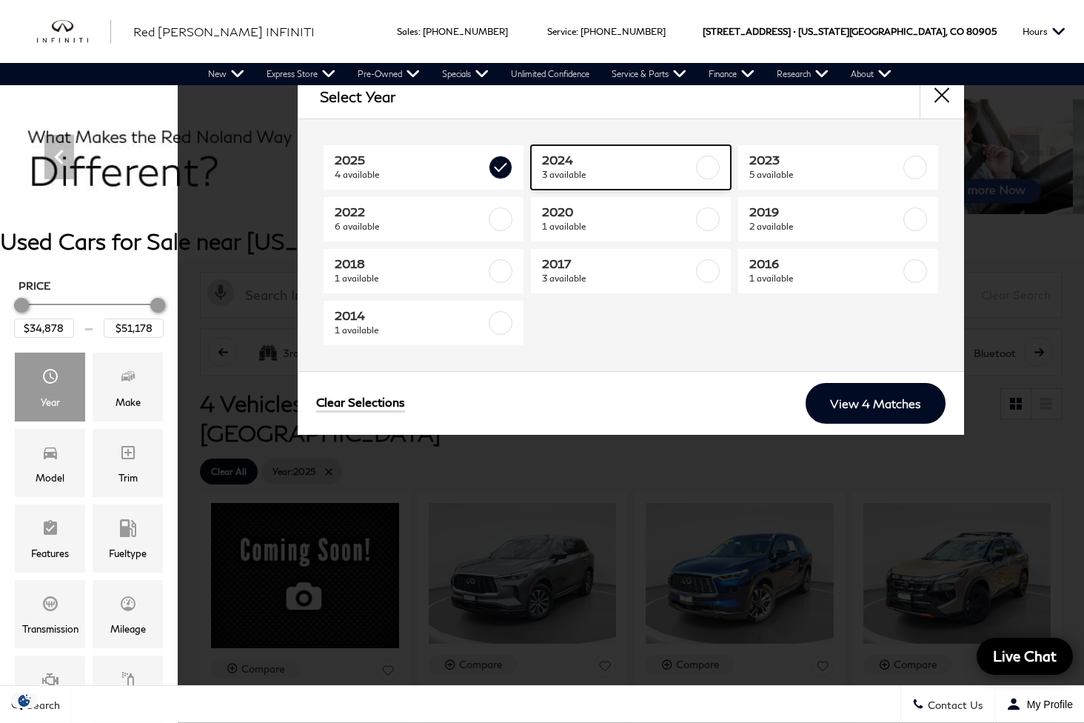
click at [620, 165] on span "2024" at bounding box center [617, 160] width 151 height 15
type input "$23,583"
checkbox input "true"
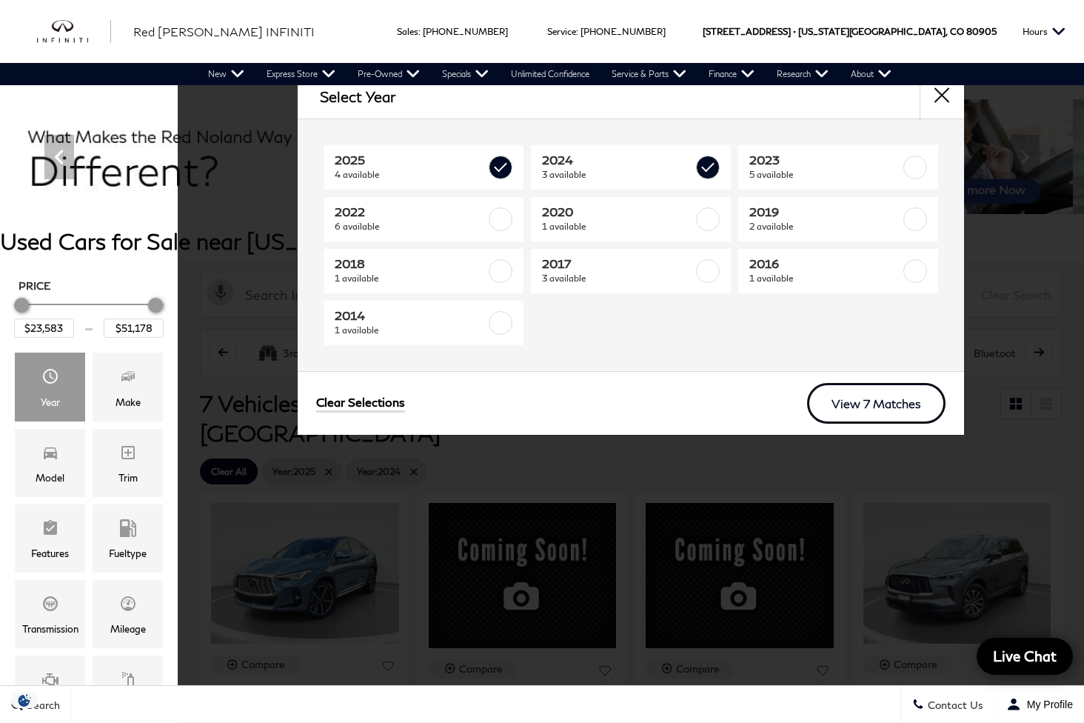
click at [895, 399] on link "View 7 Matches" at bounding box center [876, 403] width 138 height 41
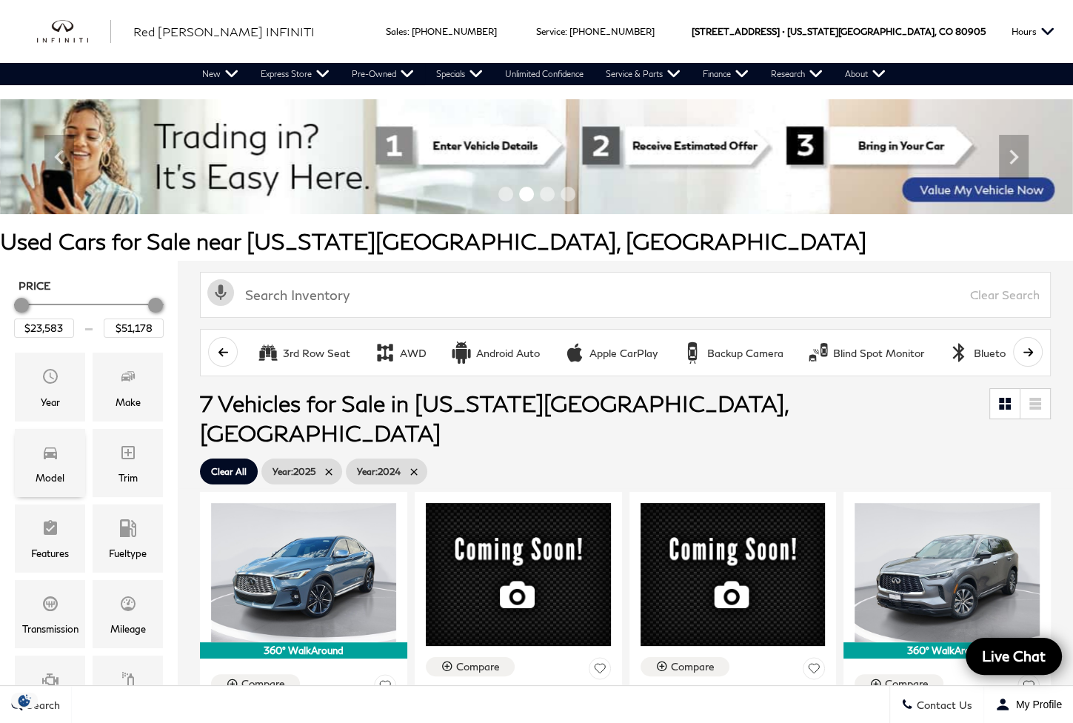
click at [41, 470] on div "Model" at bounding box center [50, 477] width 29 height 16
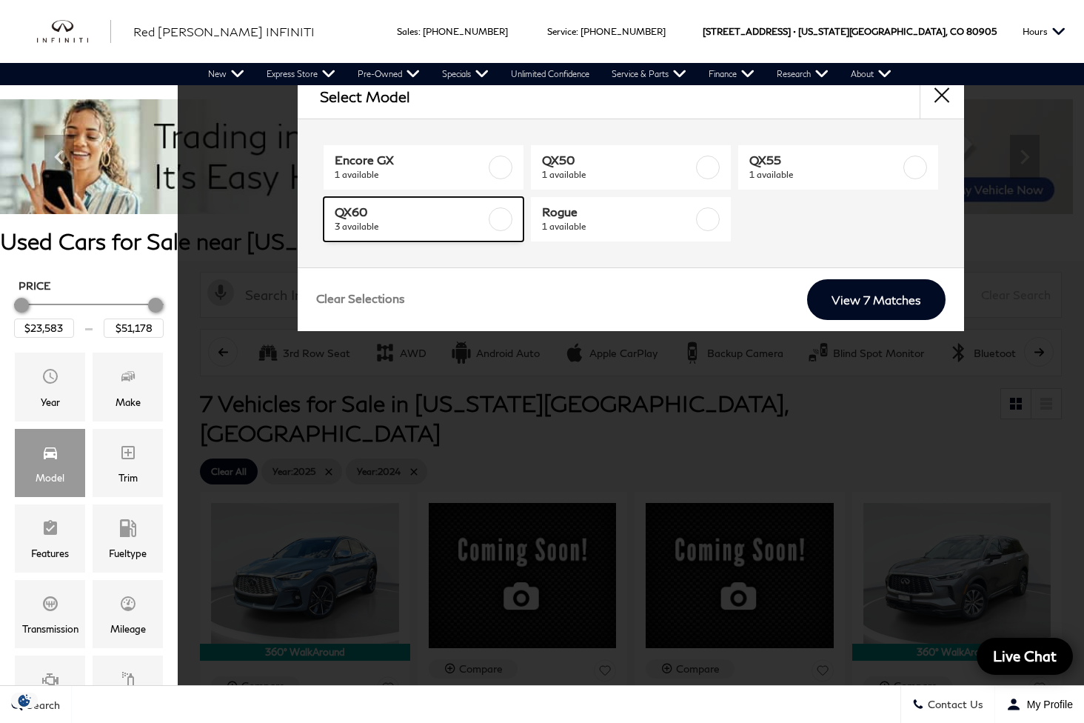
click at [408, 221] on span "3 available" at bounding box center [410, 226] width 151 height 15
type input "$45,378"
checkbox input "true"
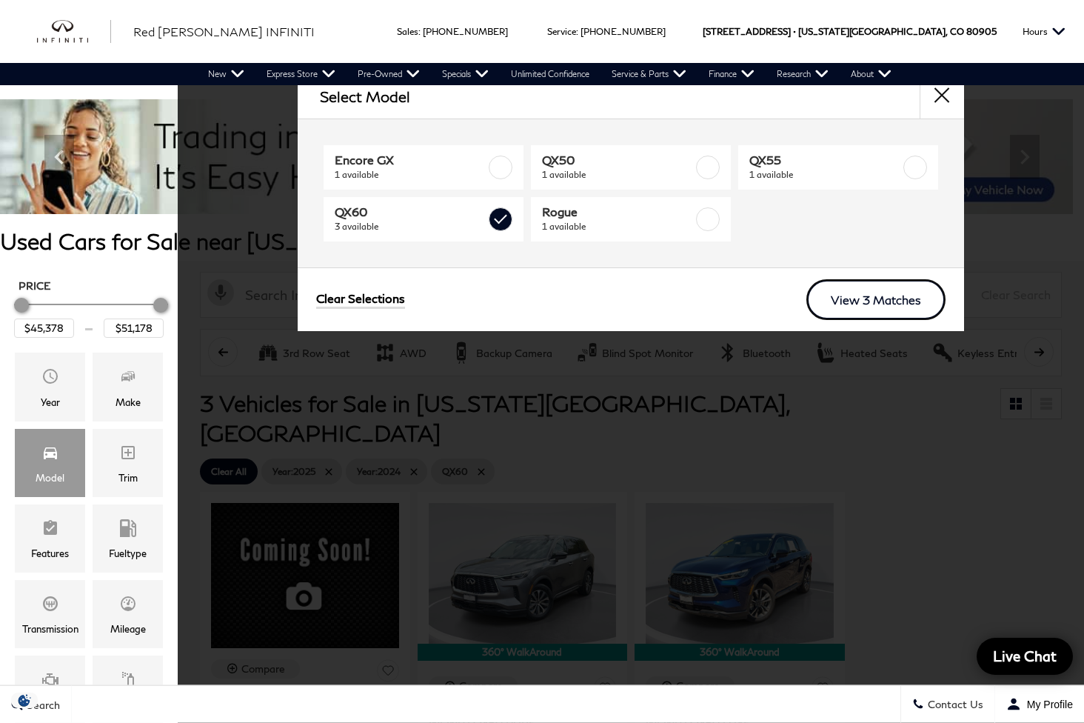
click at [902, 292] on link "View 3 Matches" at bounding box center [875, 299] width 139 height 41
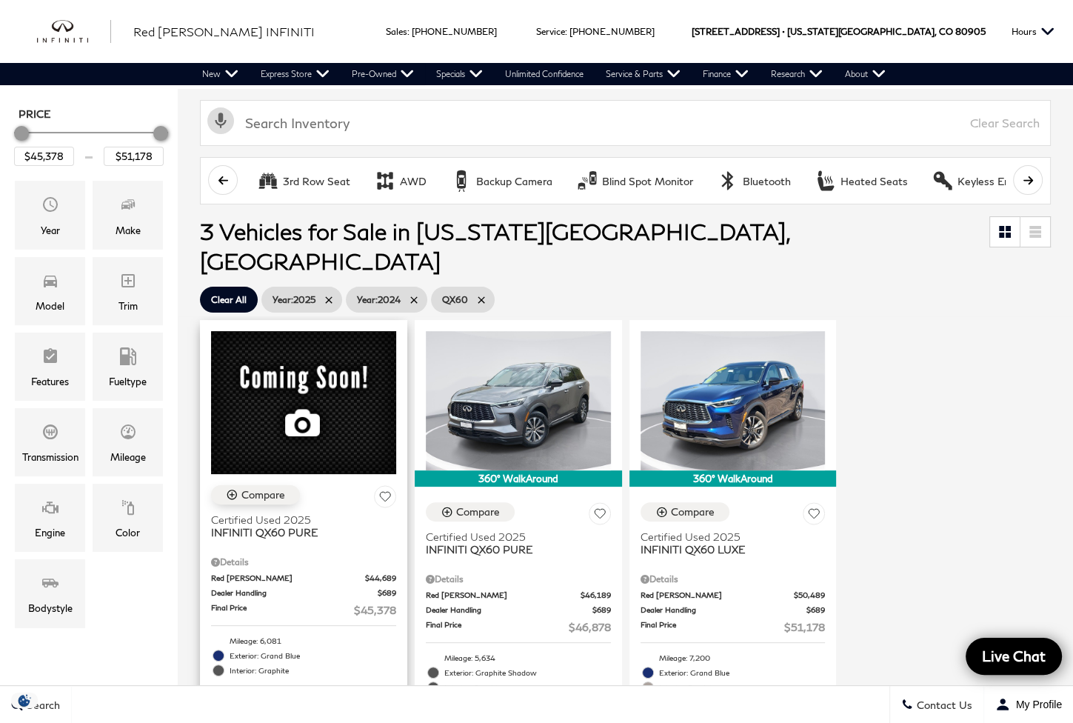
scroll to position [247, 0]
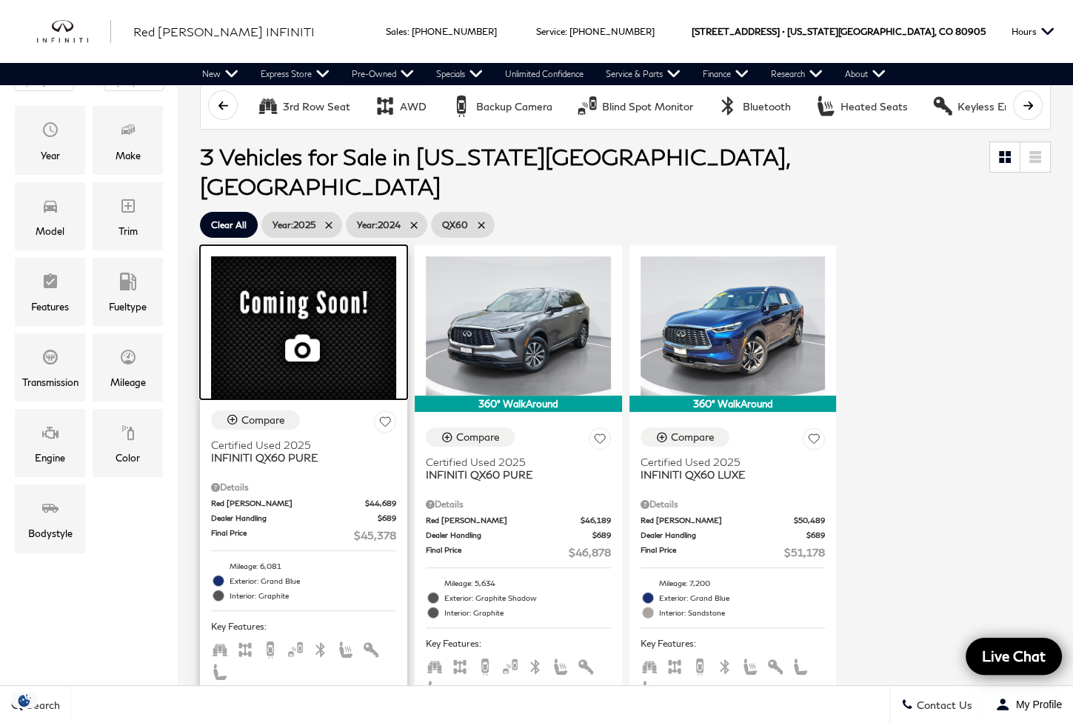
click at [286, 304] on div at bounding box center [303, 322] width 207 height 154
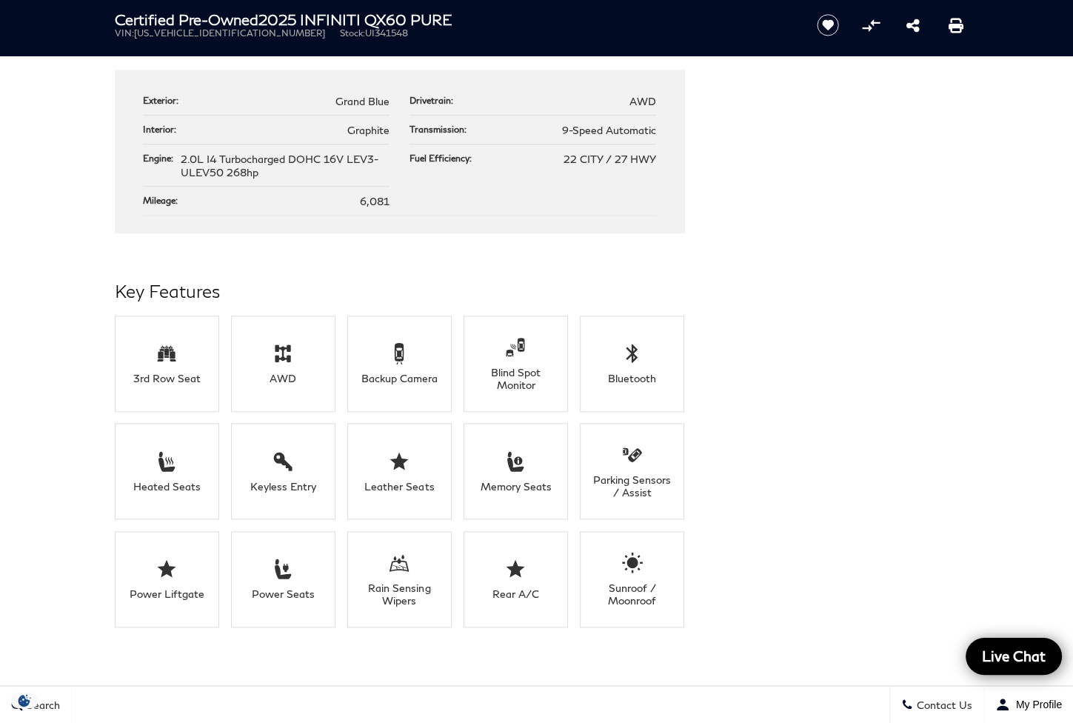
scroll to position [1111, 0]
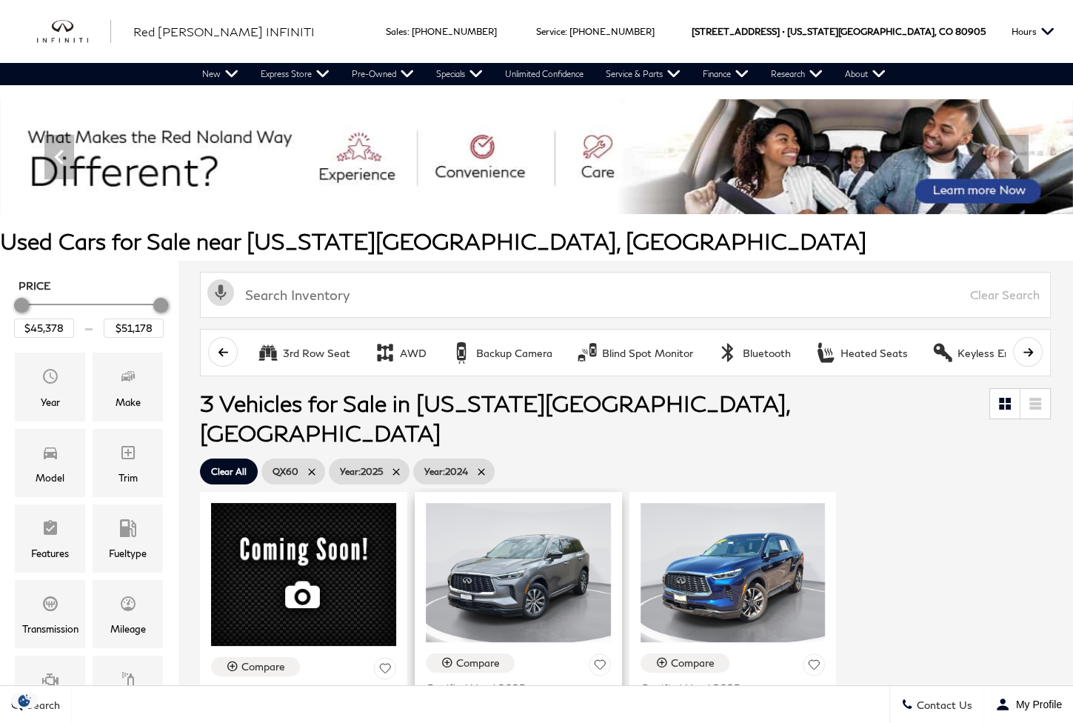
scroll to position [370, 0]
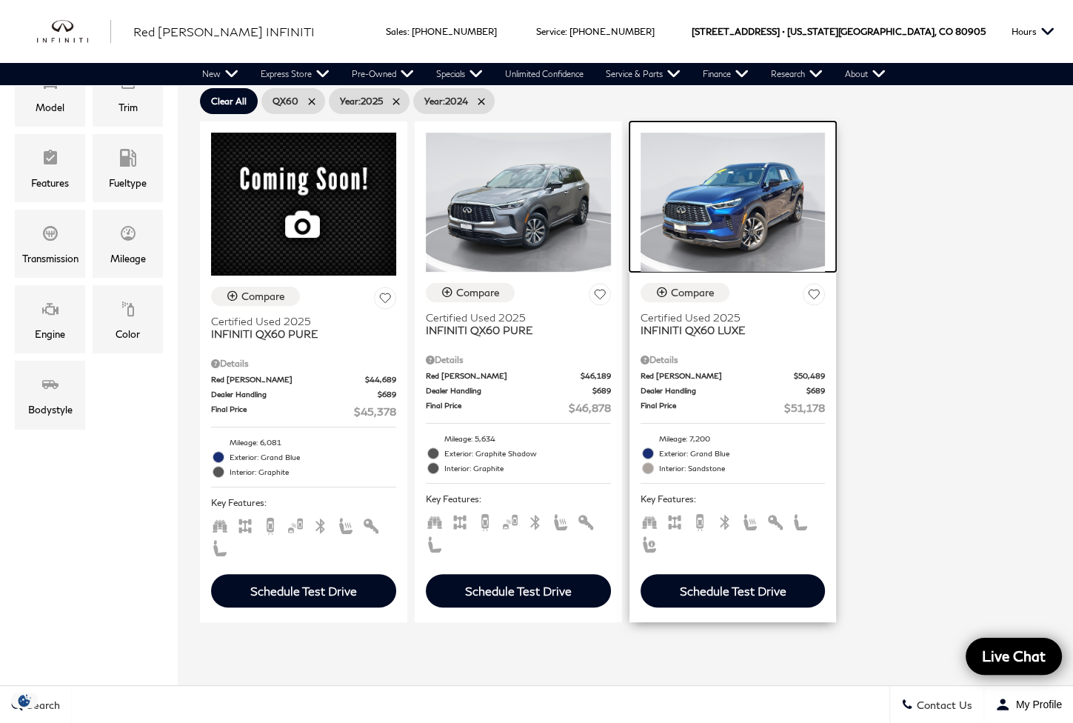
click at [757, 204] on img at bounding box center [733, 202] width 185 height 138
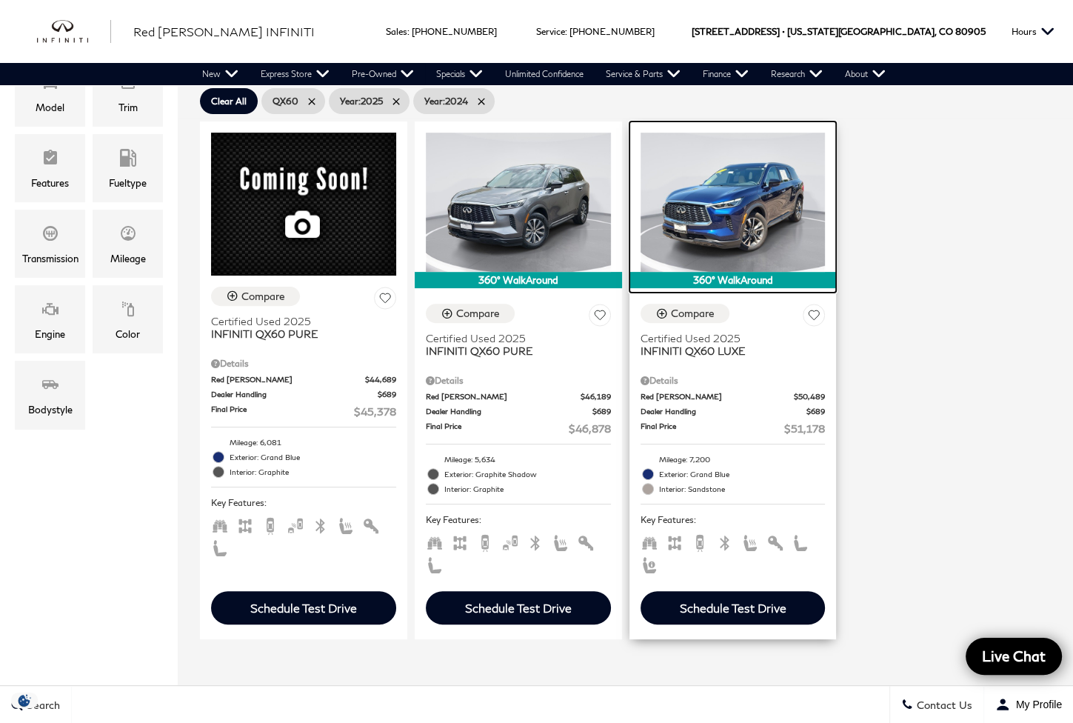
scroll to position [0, 0]
click at [754, 154] on img at bounding box center [733, 202] width 185 height 138
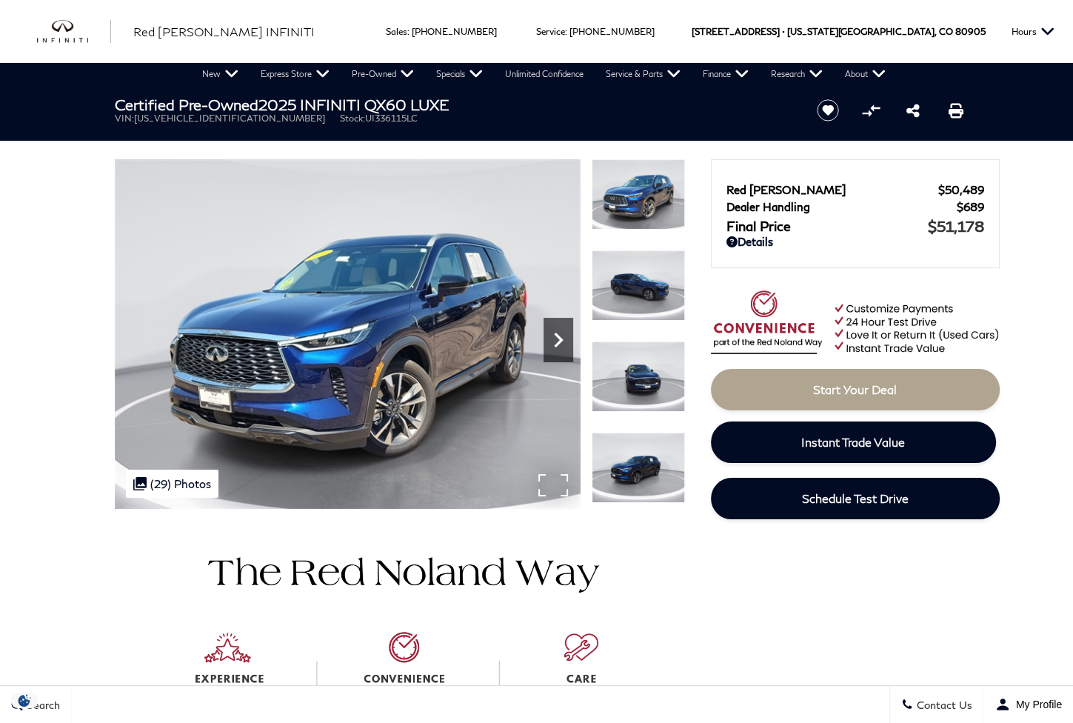
click at [560, 343] on icon "Next" at bounding box center [558, 339] width 9 height 15
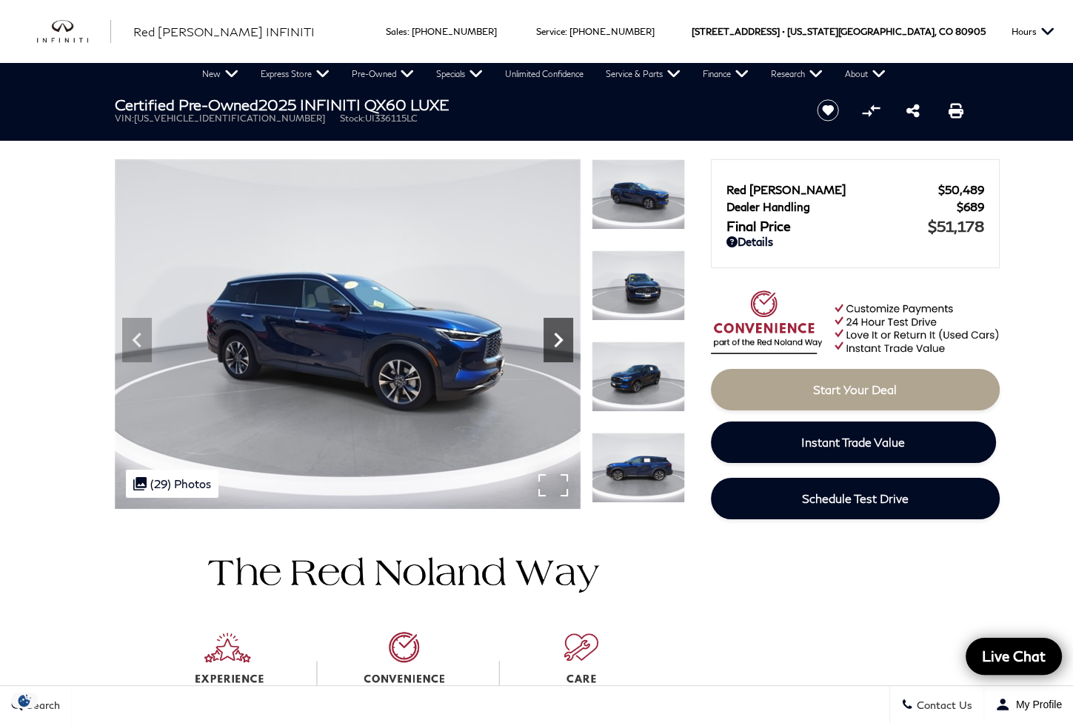
click at [558, 344] on icon "Next" at bounding box center [558, 339] width 9 height 15
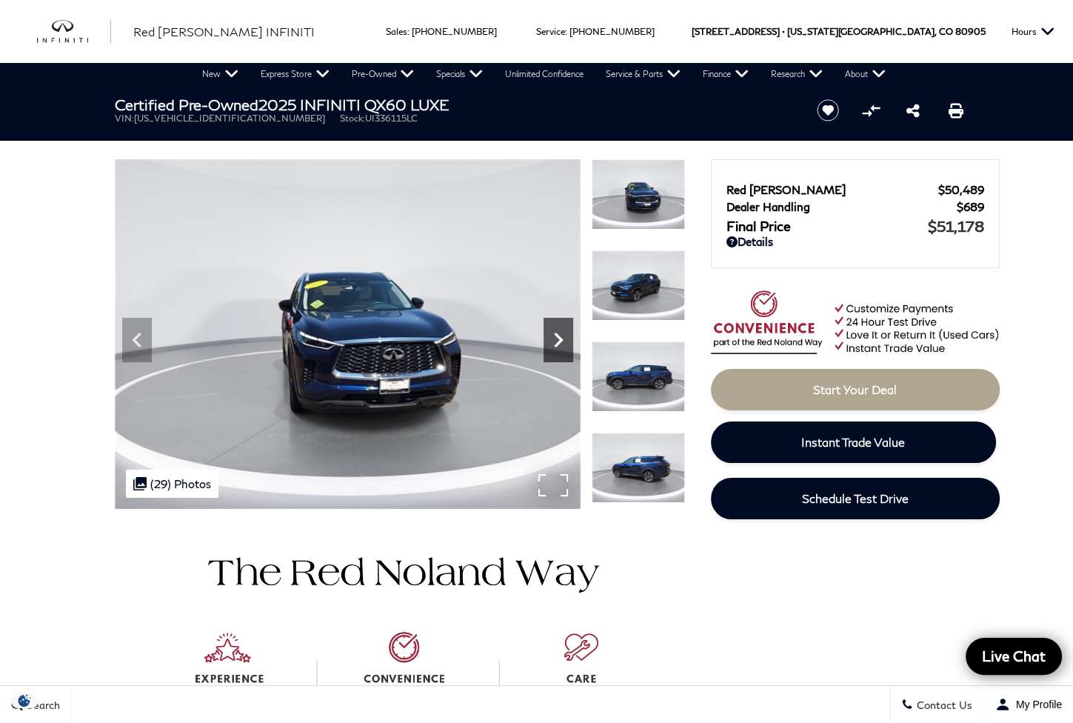
click at [558, 344] on icon "Next" at bounding box center [558, 339] width 9 height 15
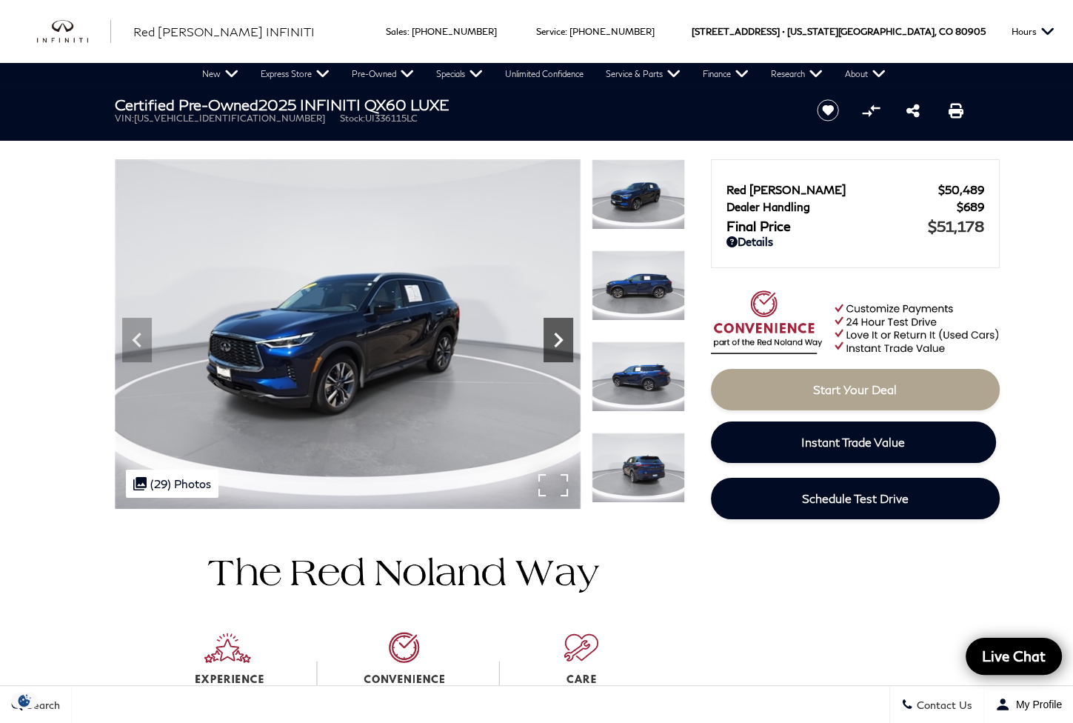
click at [558, 344] on icon "Next" at bounding box center [558, 339] width 9 height 15
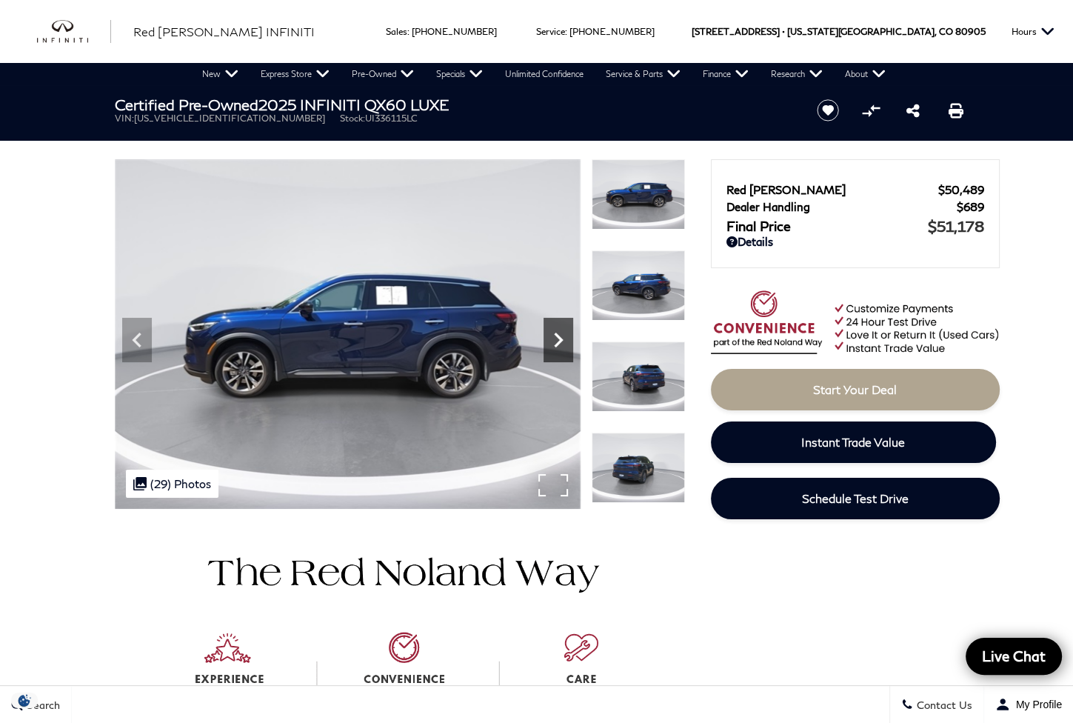
click at [558, 344] on icon "Next" at bounding box center [558, 339] width 9 height 15
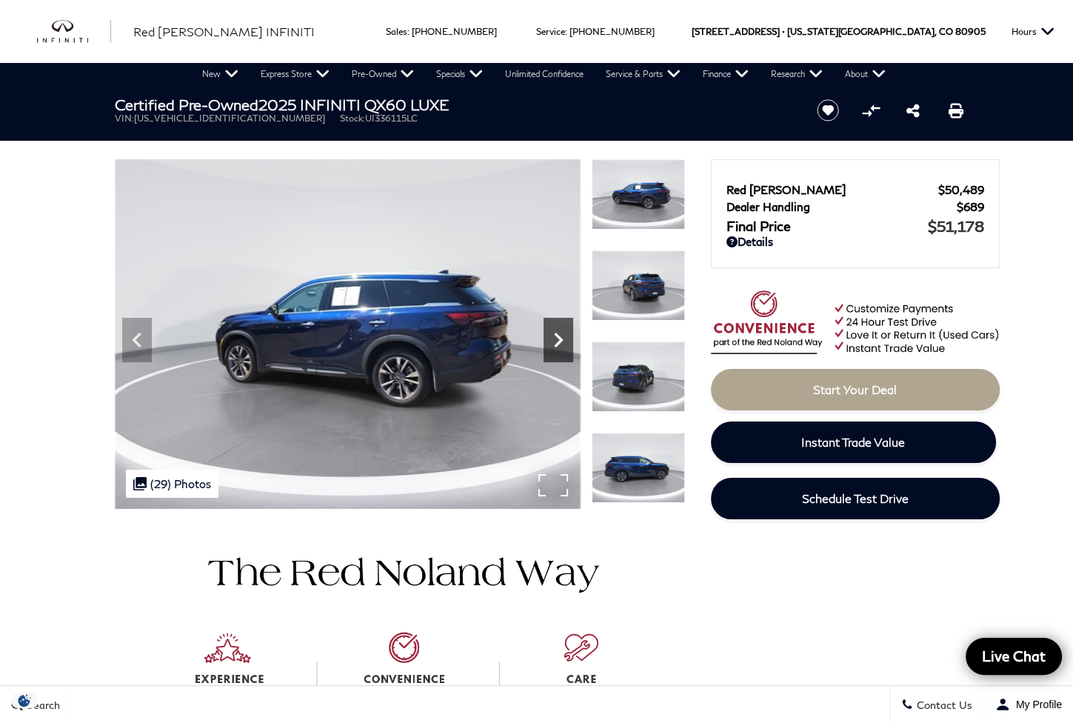
click at [558, 344] on icon "Next" at bounding box center [558, 339] width 9 height 15
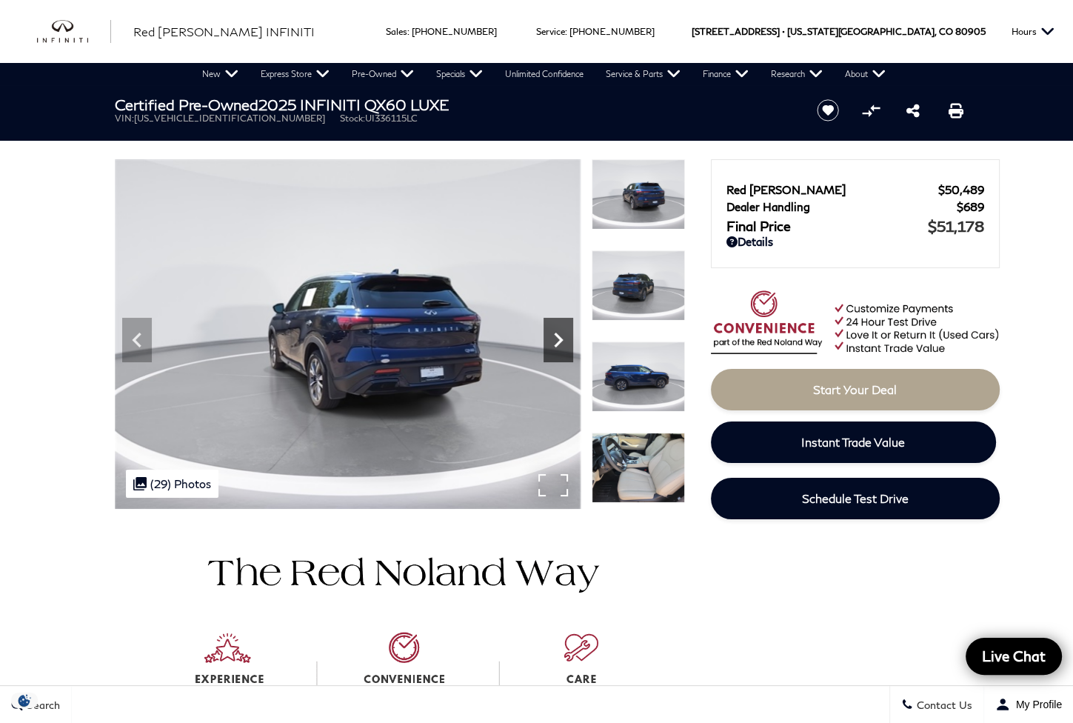
click at [558, 344] on icon "Next" at bounding box center [558, 339] width 9 height 15
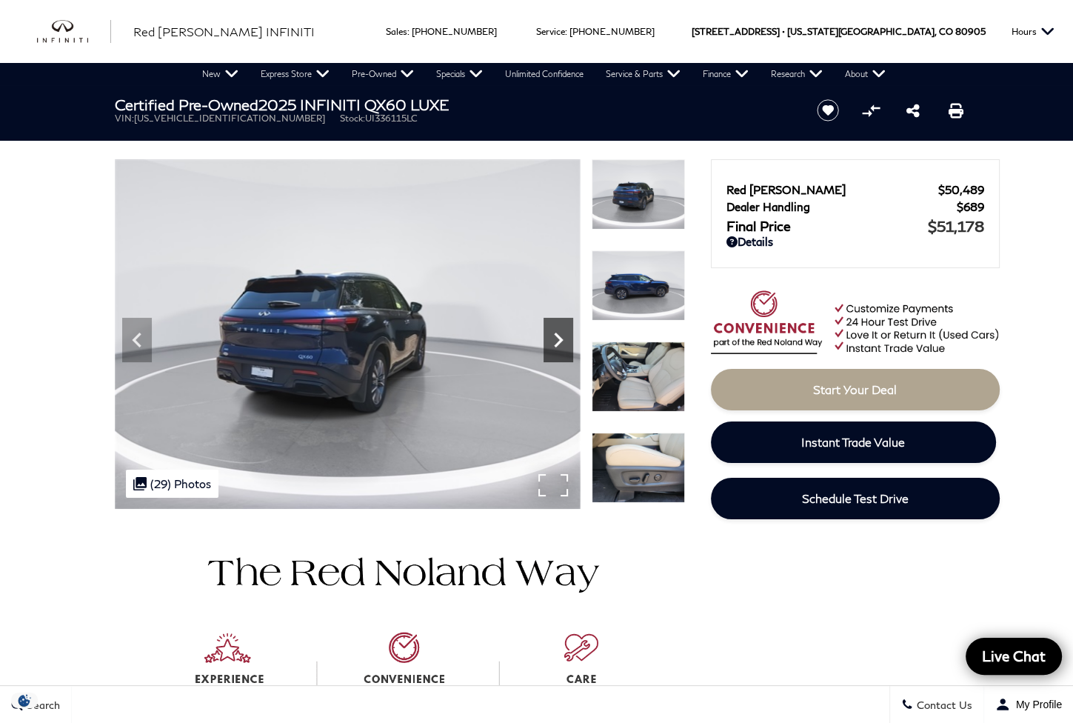
click at [558, 344] on icon "Next" at bounding box center [558, 339] width 9 height 15
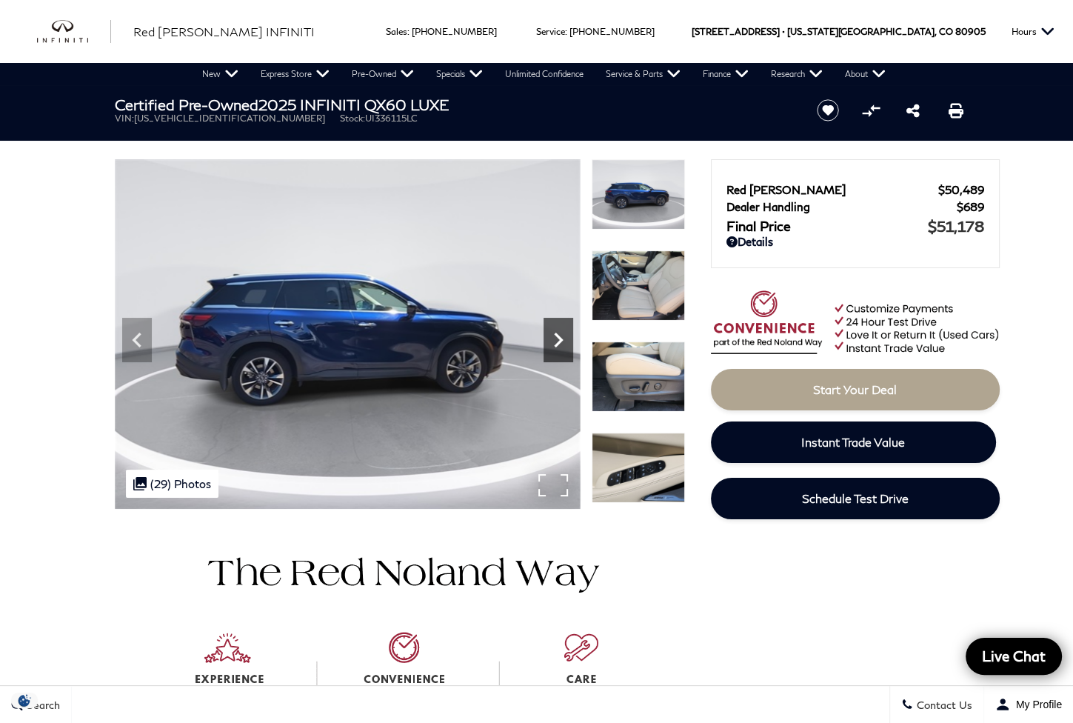
click at [558, 344] on icon "Next" at bounding box center [558, 339] width 9 height 15
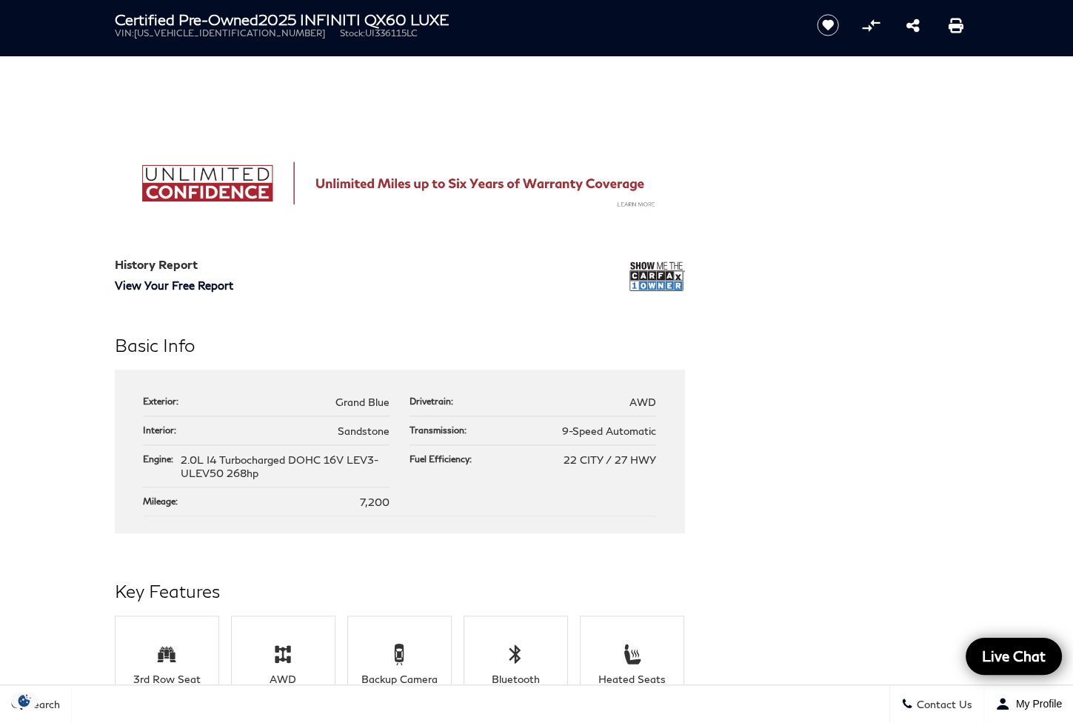
scroll to position [1481, 0]
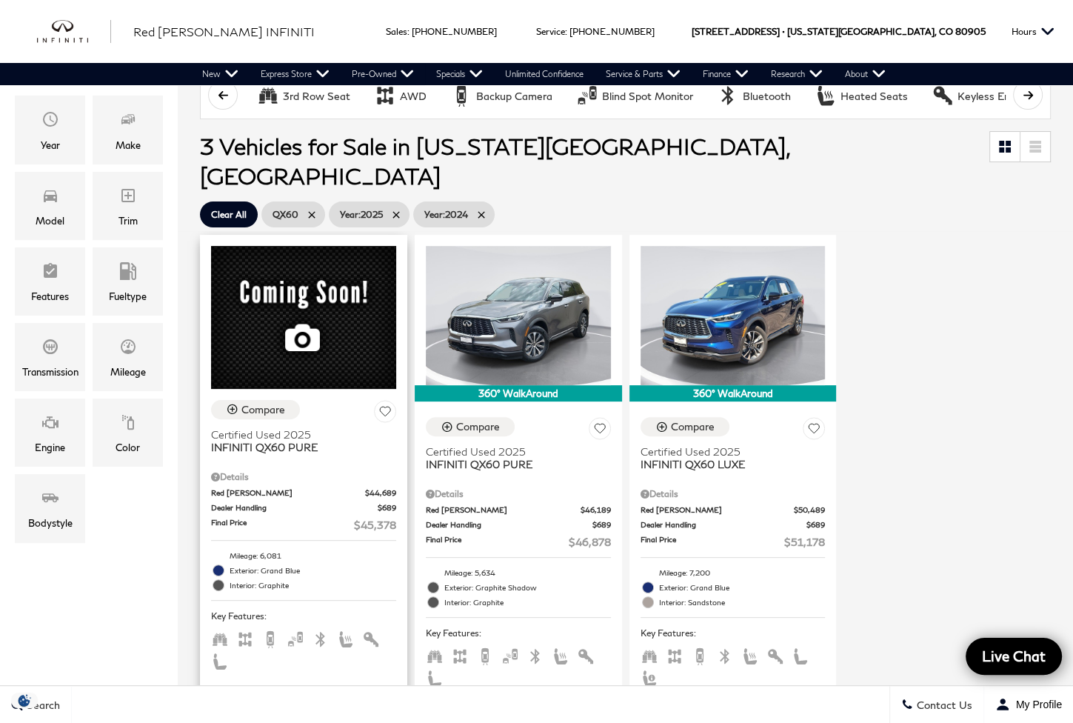
scroll to position [123, 0]
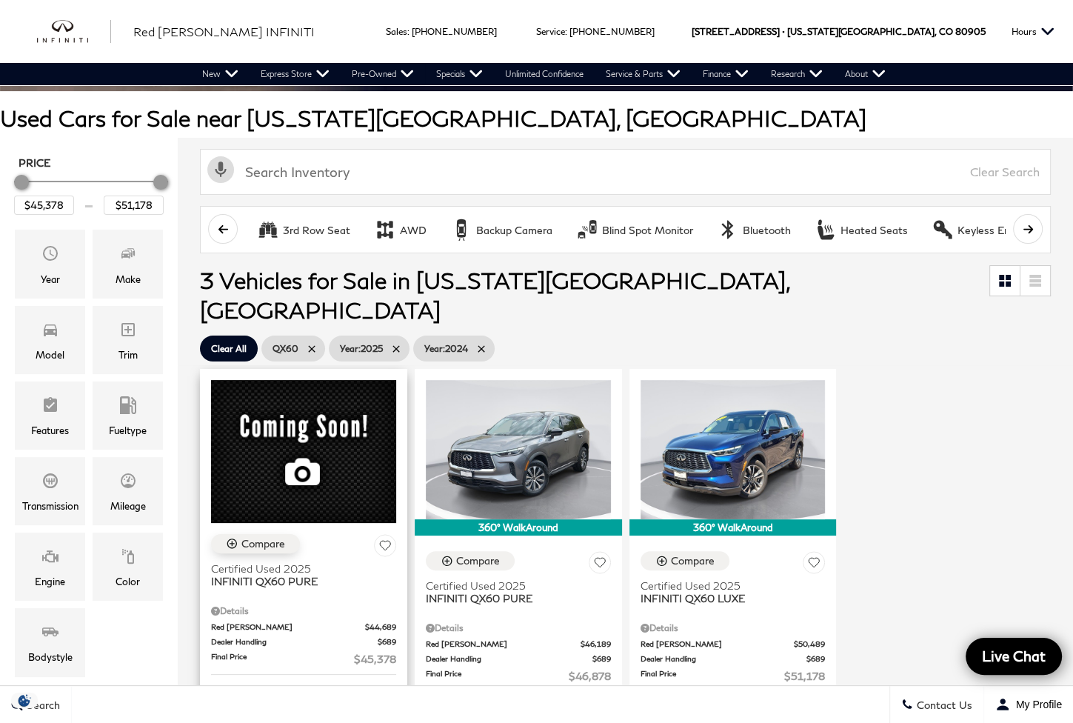
click at [254, 537] on div "Compare" at bounding box center [263, 543] width 44 height 13
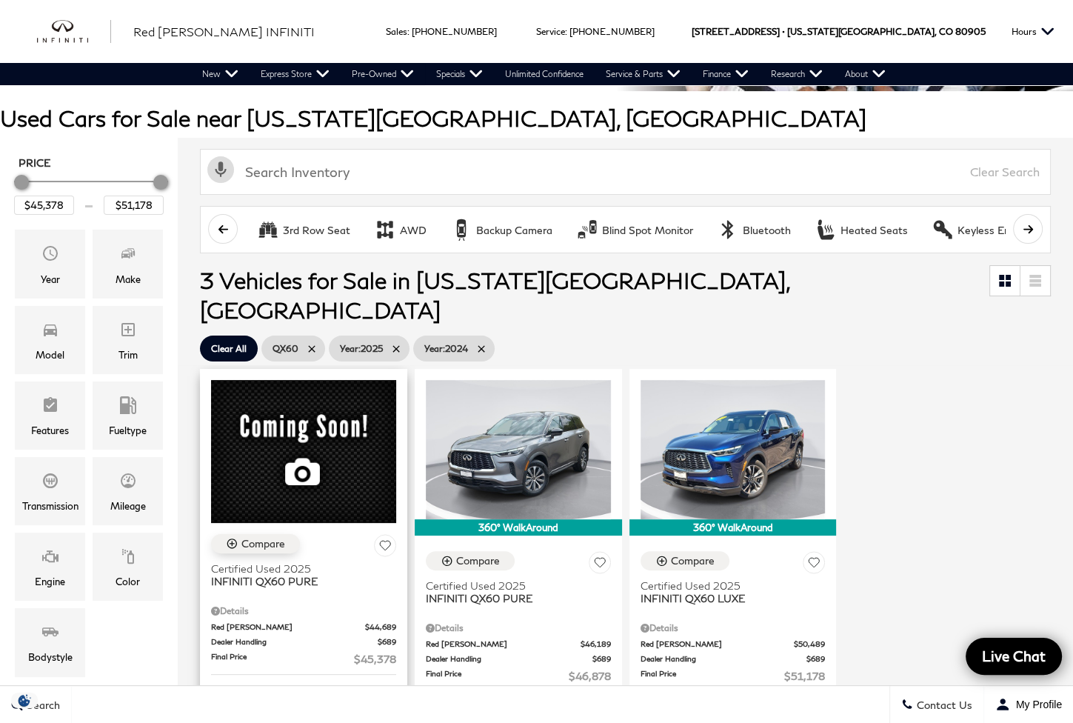
click at [258, 537] on div "Compare" at bounding box center [263, 543] width 44 height 13
click at [668, 555] on icon "Compare Vehicle" at bounding box center [661, 561] width 13 height 13
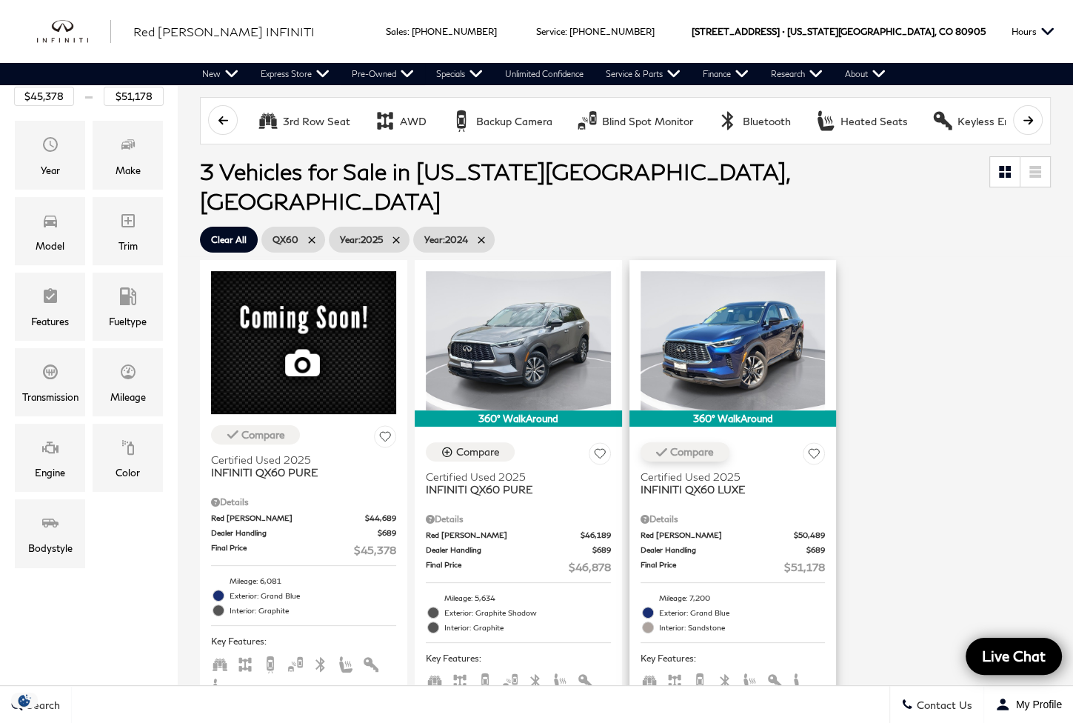
scroll to position [370, 0]
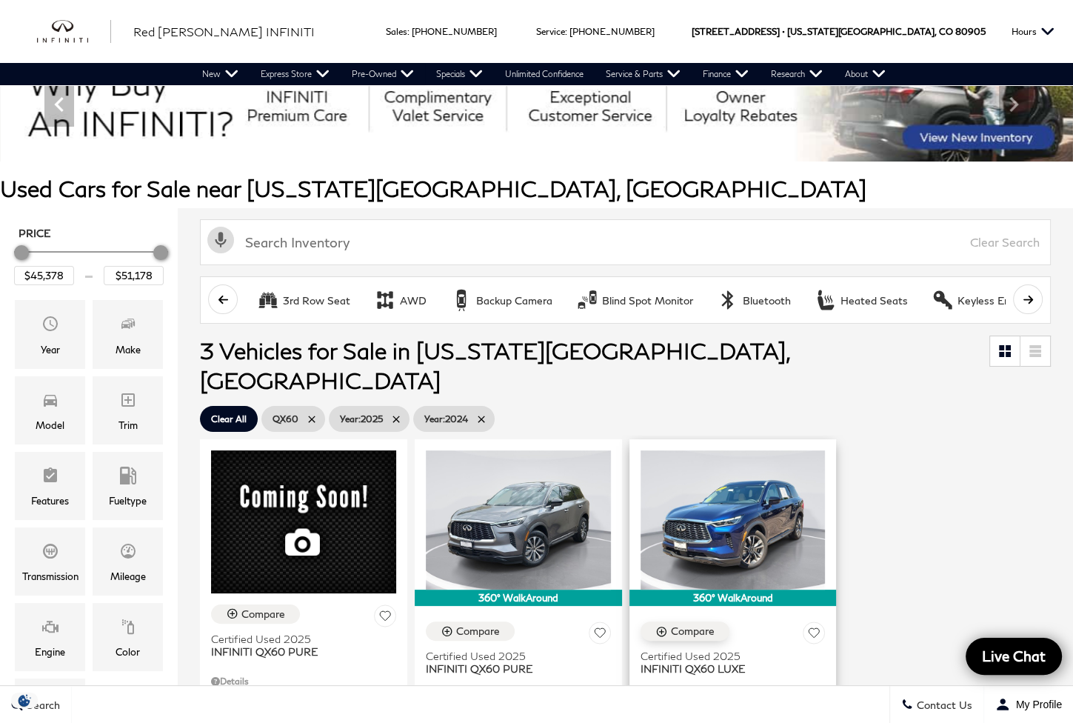
scroll to position [0, 0]
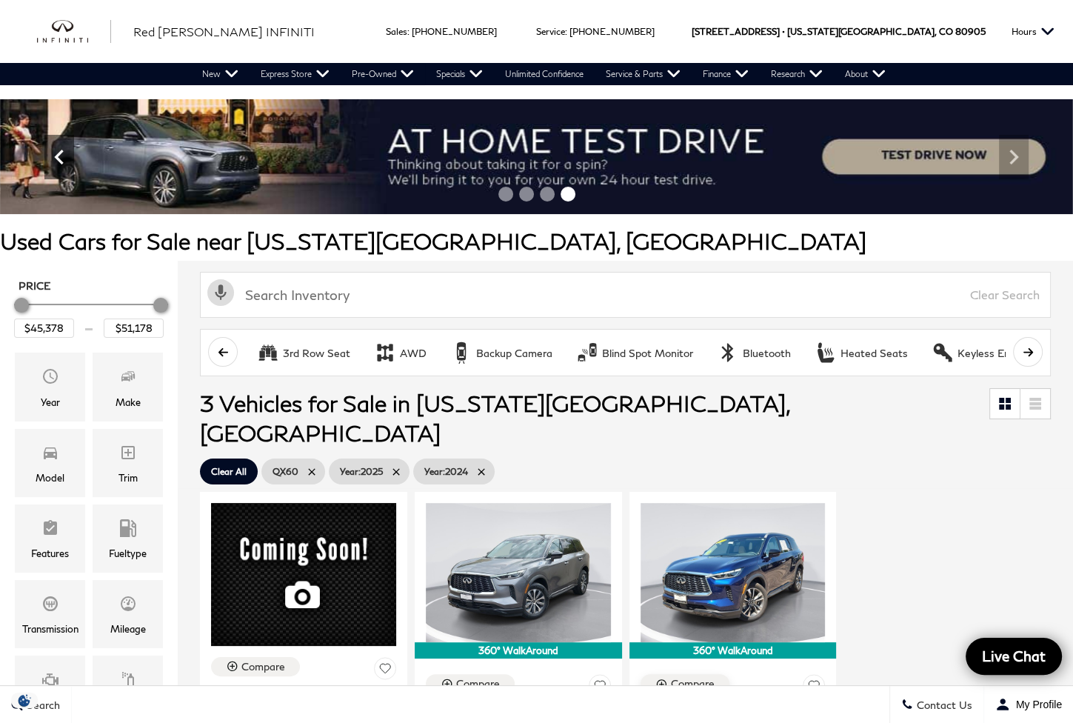
click at [63, 159] on icon "Previous" at bounding box center [59, 157] width 30 height 30
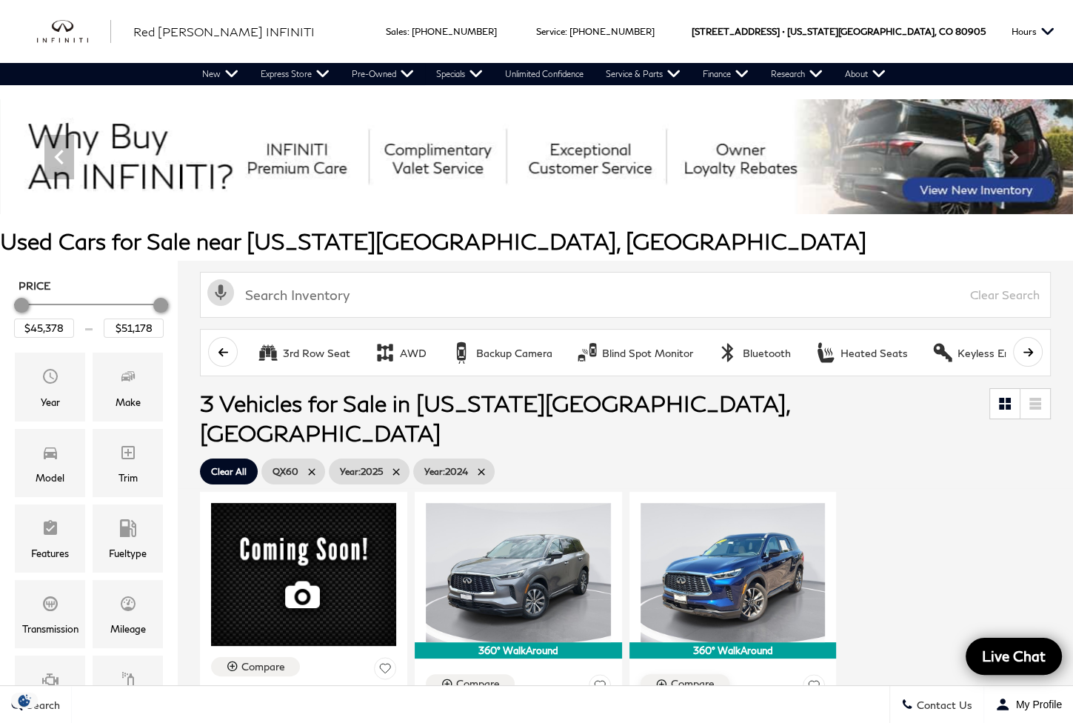
click at [315, 167] on img at bounding box center [536, 156] width 1073 height 115
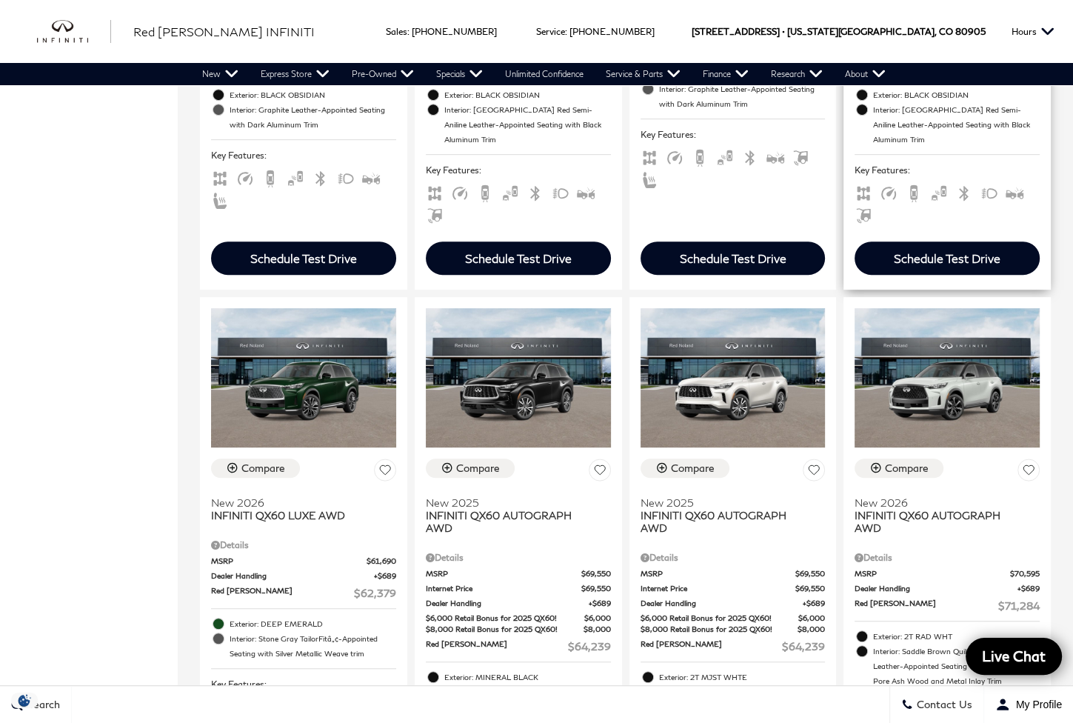
scroll to position [370, 0]
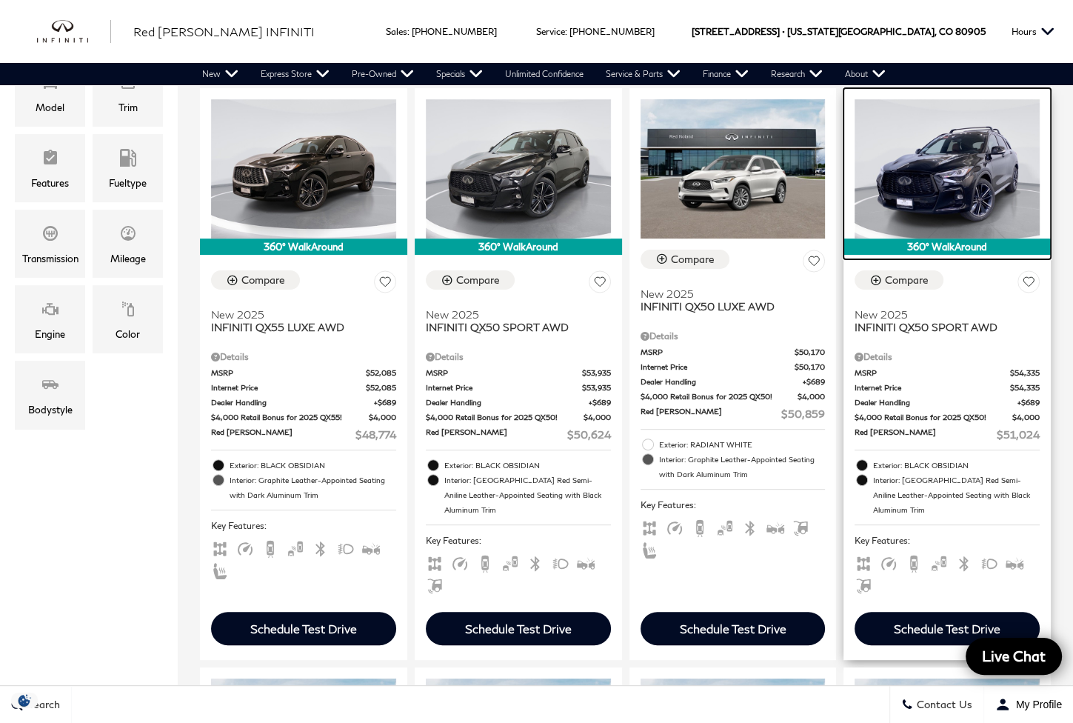
click at [946, 129] on img at bounding box center [947, 168] width 185 height 138
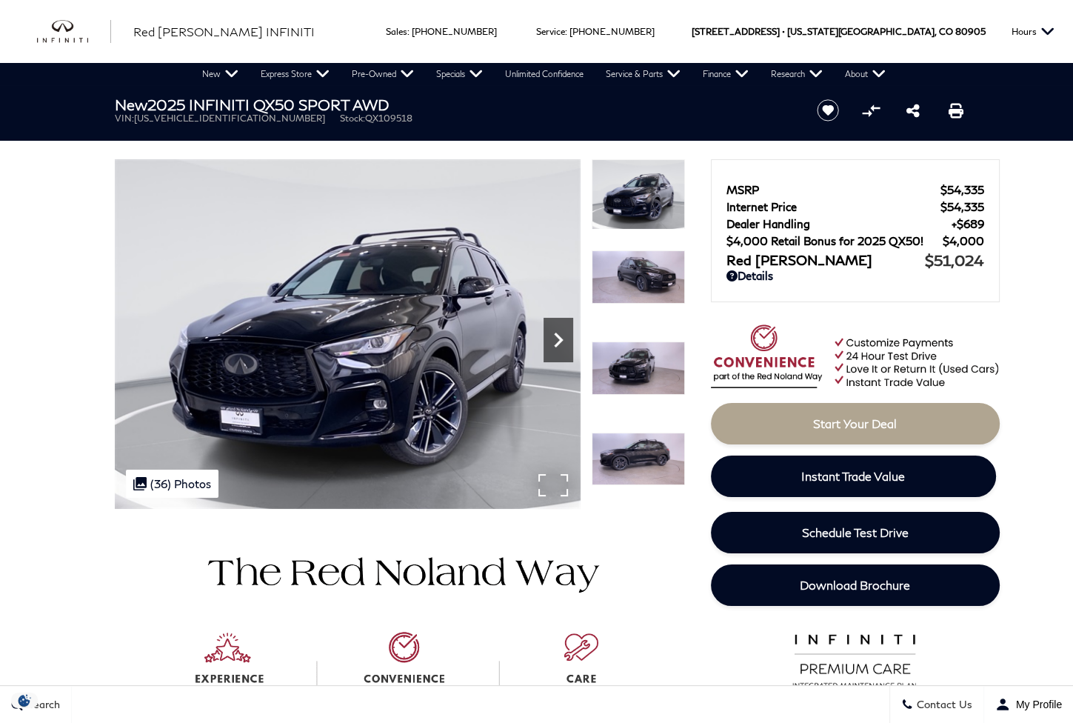
click at [554, 339] on icon "Next" at bounding box center [559, 340] width 30 height 30
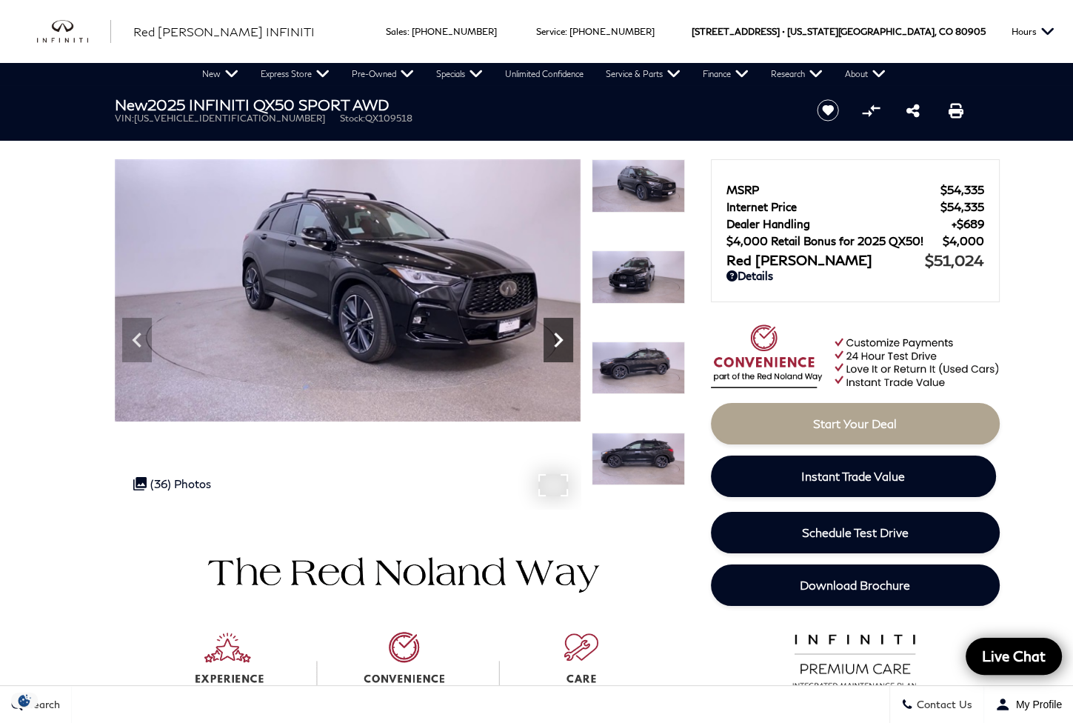
click at [554, 339] on icon "Next" at bounding box center [559, 340] width 30 height 30
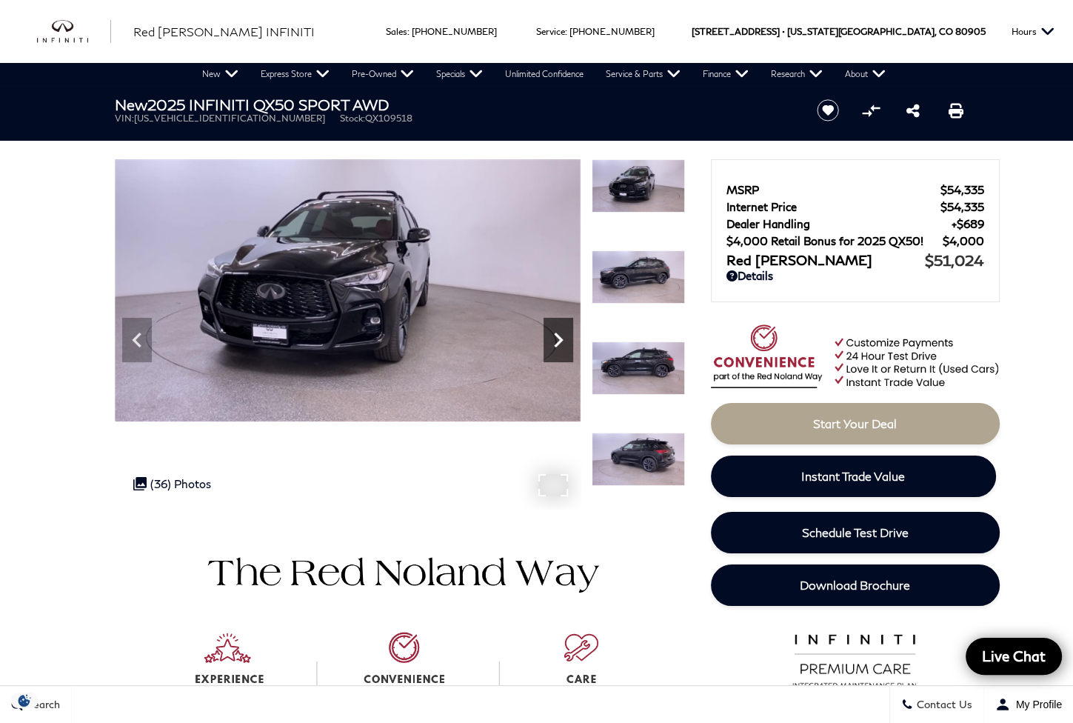
click at [554, 339] on icon "Next" at bounding box center [559, 340] width 30 height 30
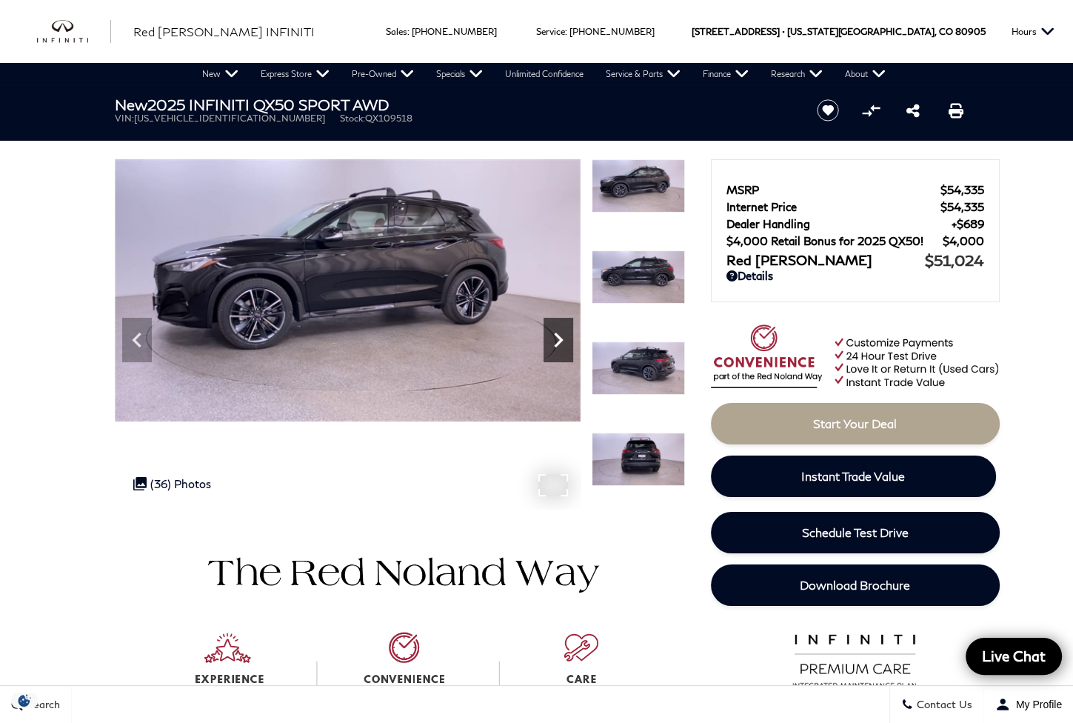
click at [554, 339] on icon "Next" at bounding box center [559, 340] width 30 height 30
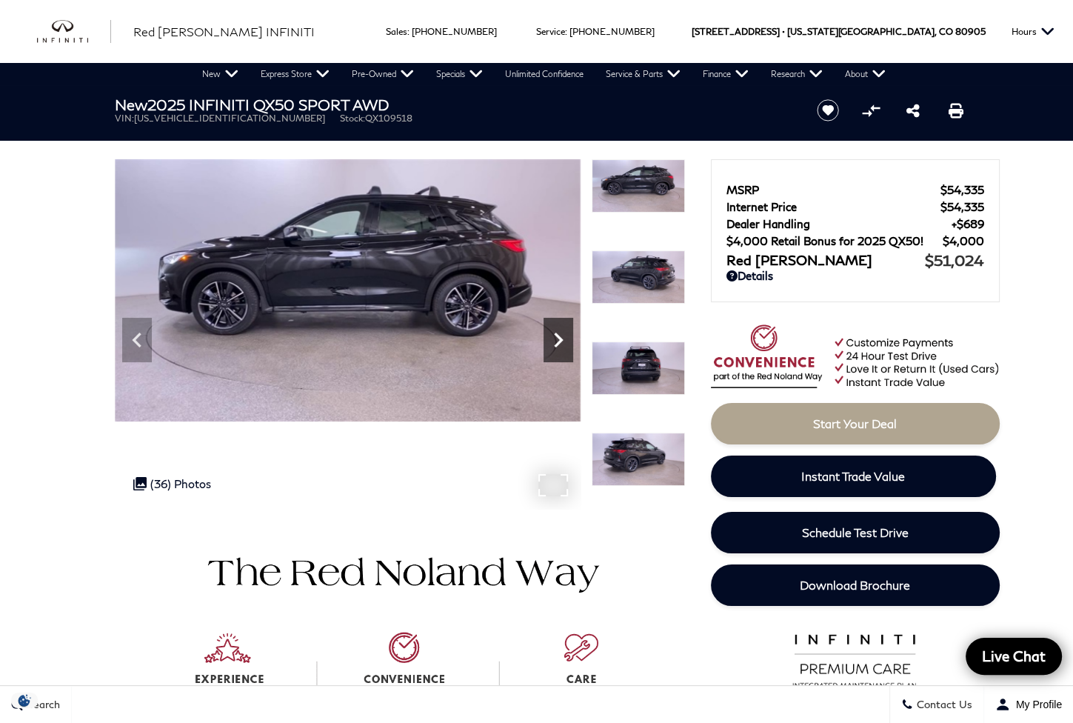
click at [554, 339] on icon "Next" at bounding box center [559, 340] width 30 height 30
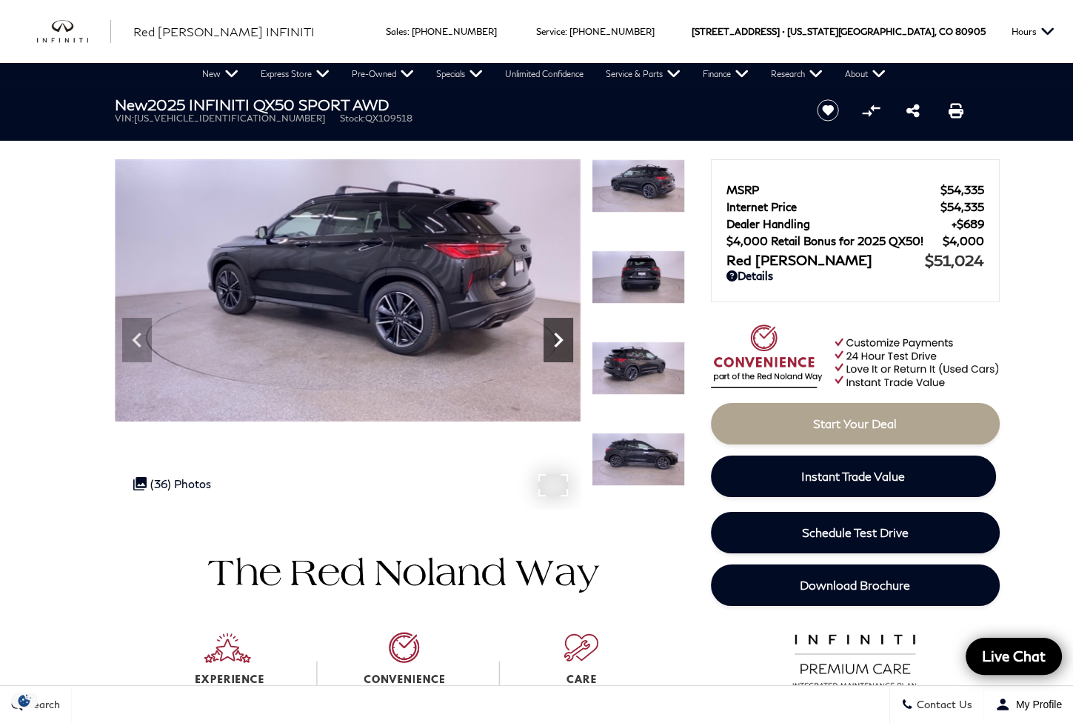
click at [554, 339] on icon "Next" at bounding box center [559, 340] width 30 height 30
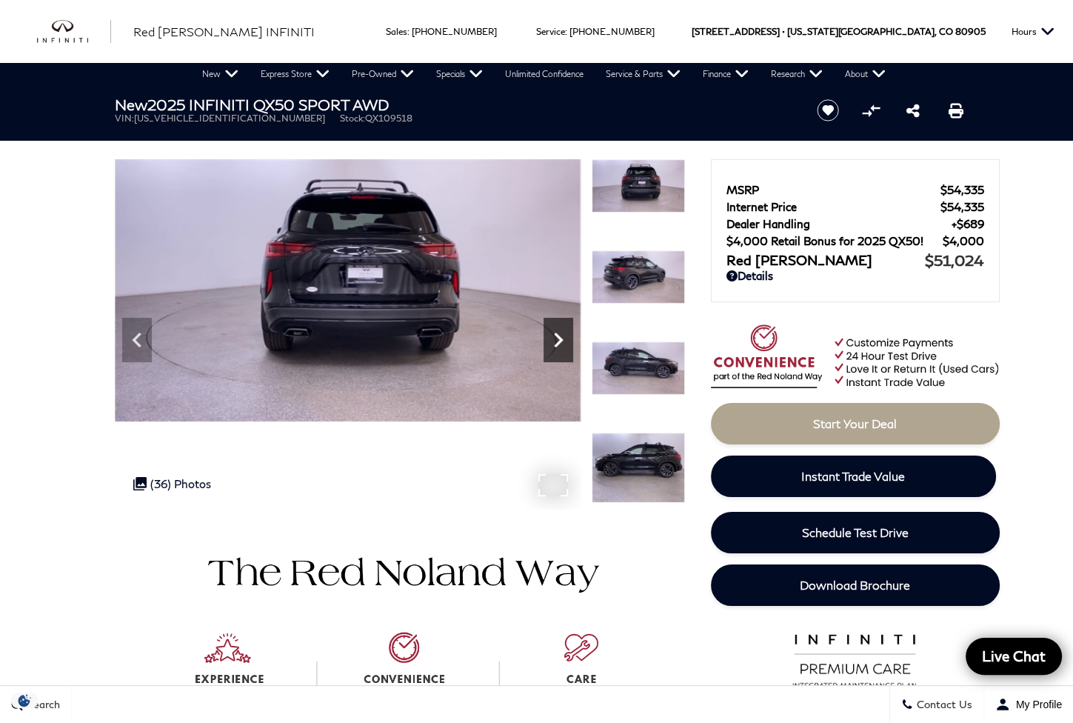
click at [564, 334] on icon "Next" at bounding box center [559, 340] width 30 height 30
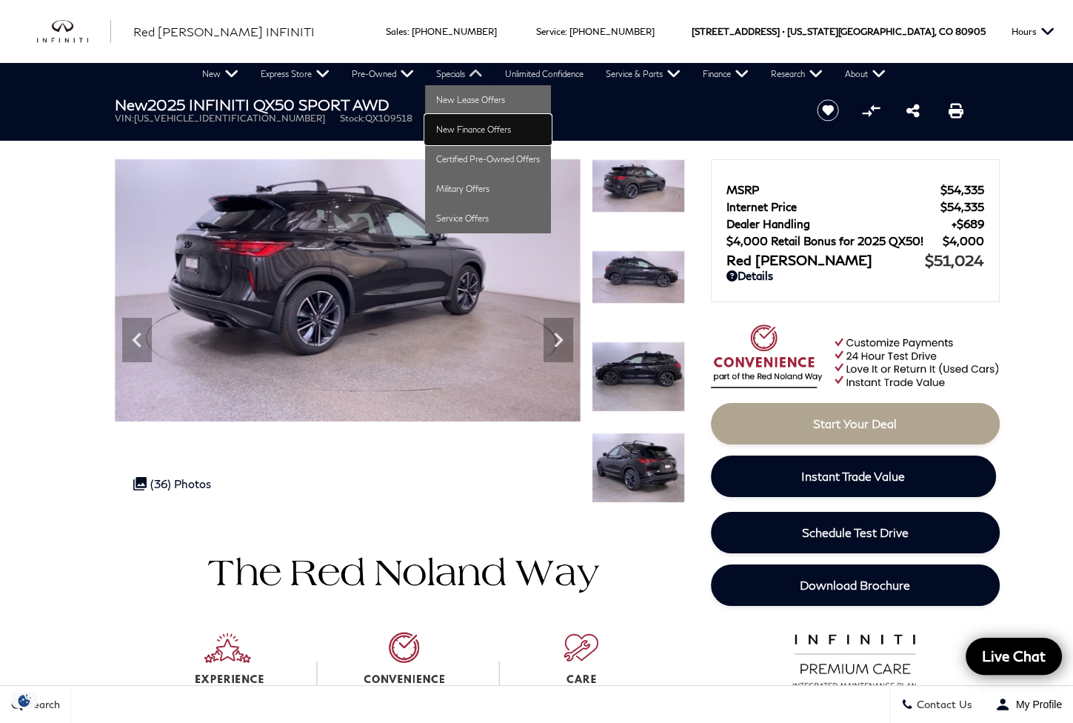
click at [459, 129] on link "New Finance Offers" at bounding box center [488, 130] width 126 height 30
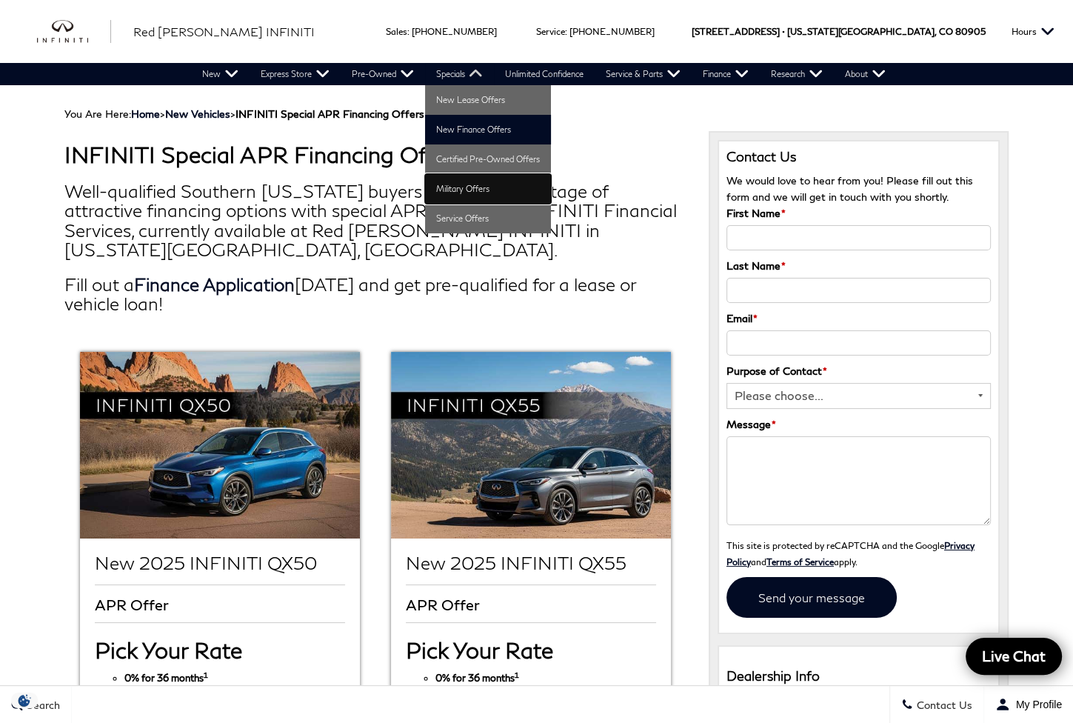
click at [450, 189] on link "Military Offers" at bounding box center [488, 189] width 126 height 30
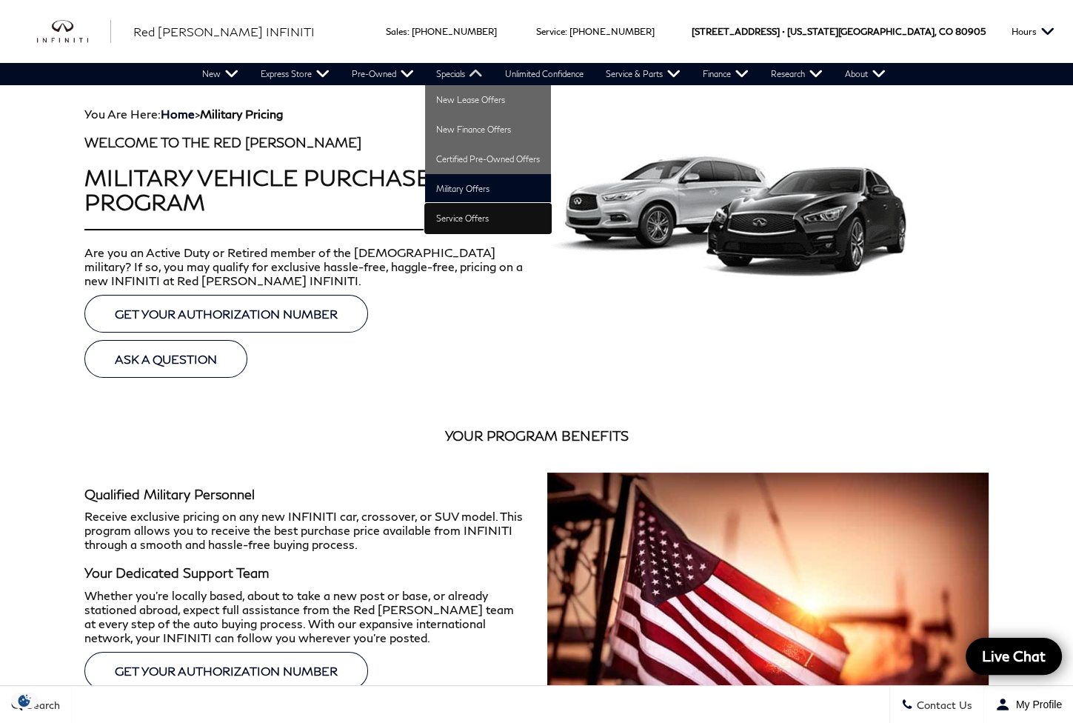
click at [480, 222] on link "Service Offers" at bounding box center [488, 219] width 126 height 30
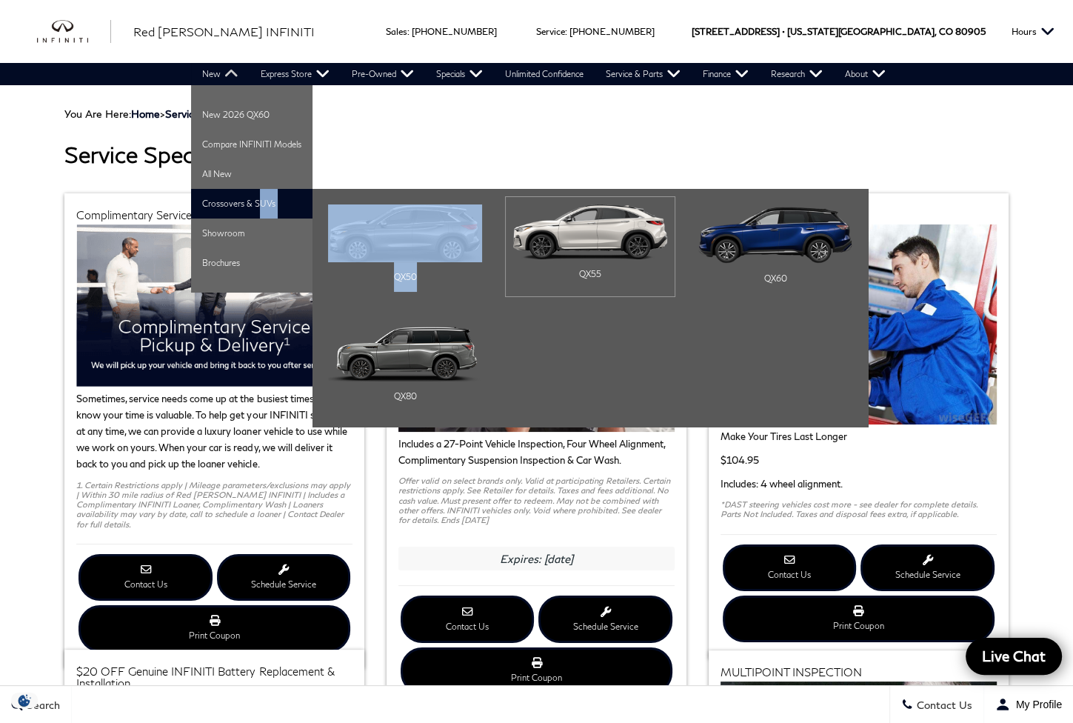
drag, startPoint x: 249, startPoint y: 204, endPoint x: 558, endPoint y: 234, distance: 310.3
click at [312, 218] on li "Crossovers & SUVs QX50 QX55 QX60" at bounding box center [251, 204] width 121 height 30
click at [729, 344] on ul "QX50 QX55 QX60" at bounding box center [589, 308] width 555 height 238
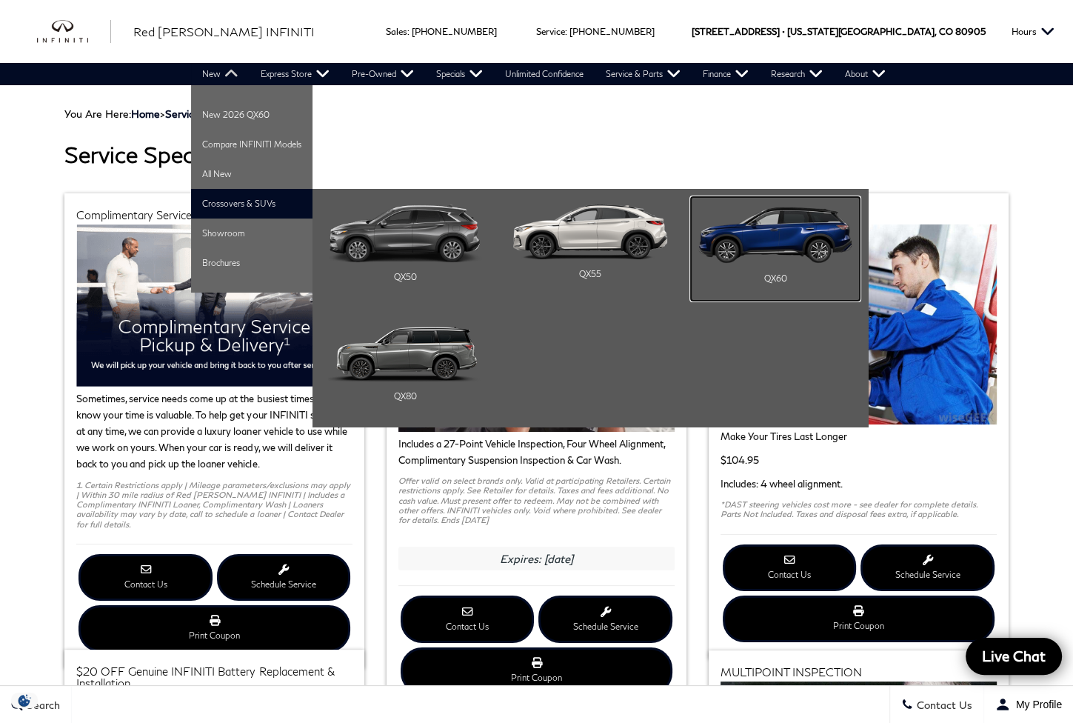
click at [802, 251] on img "Main Navigation" at bounding box center [775, 233] width 154 height 59
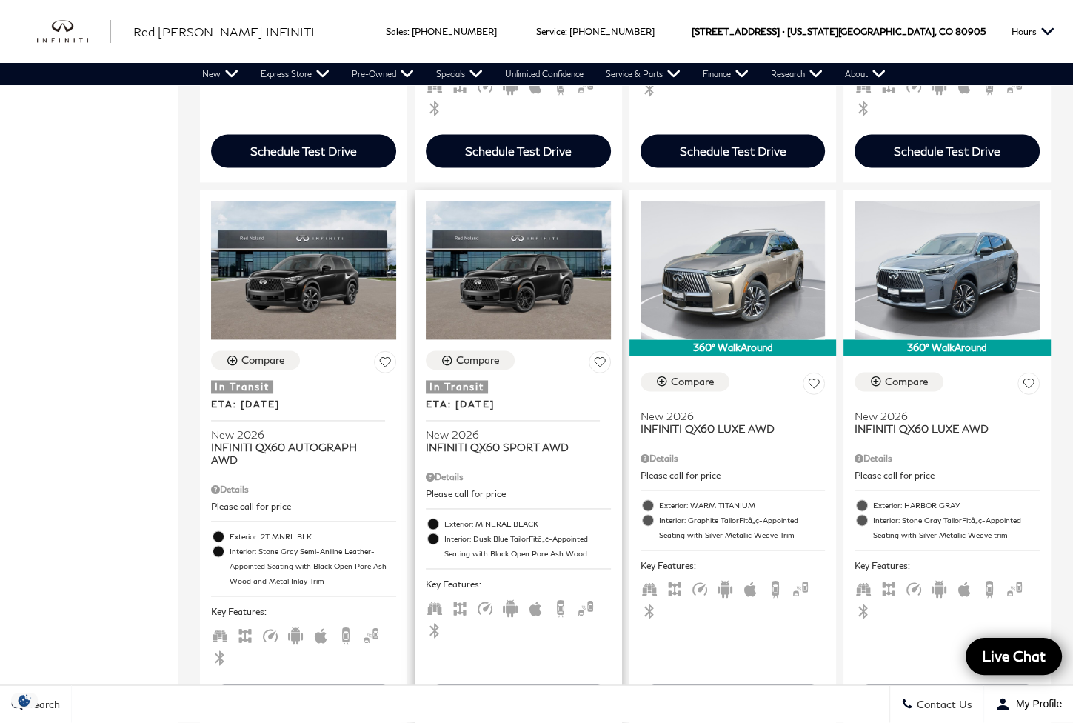
scroll to position [1974, 0]
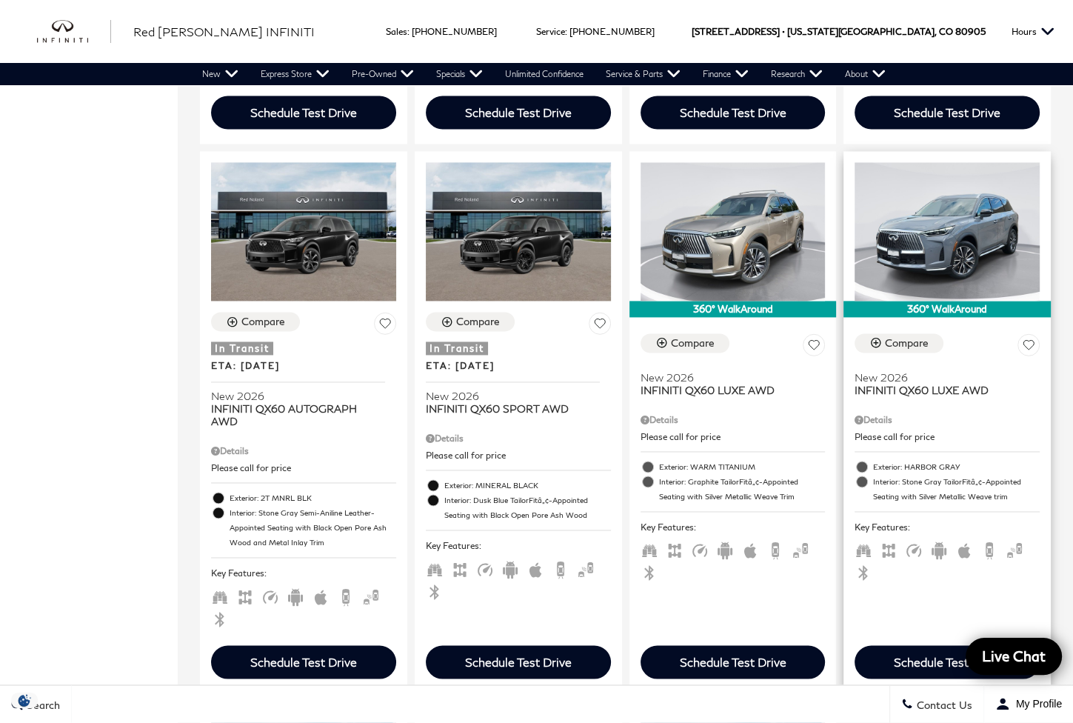
drag, startPoint x: 985, startPoint y: 451, endPoint x: 985, endPoint y: 463, distance: 11.8
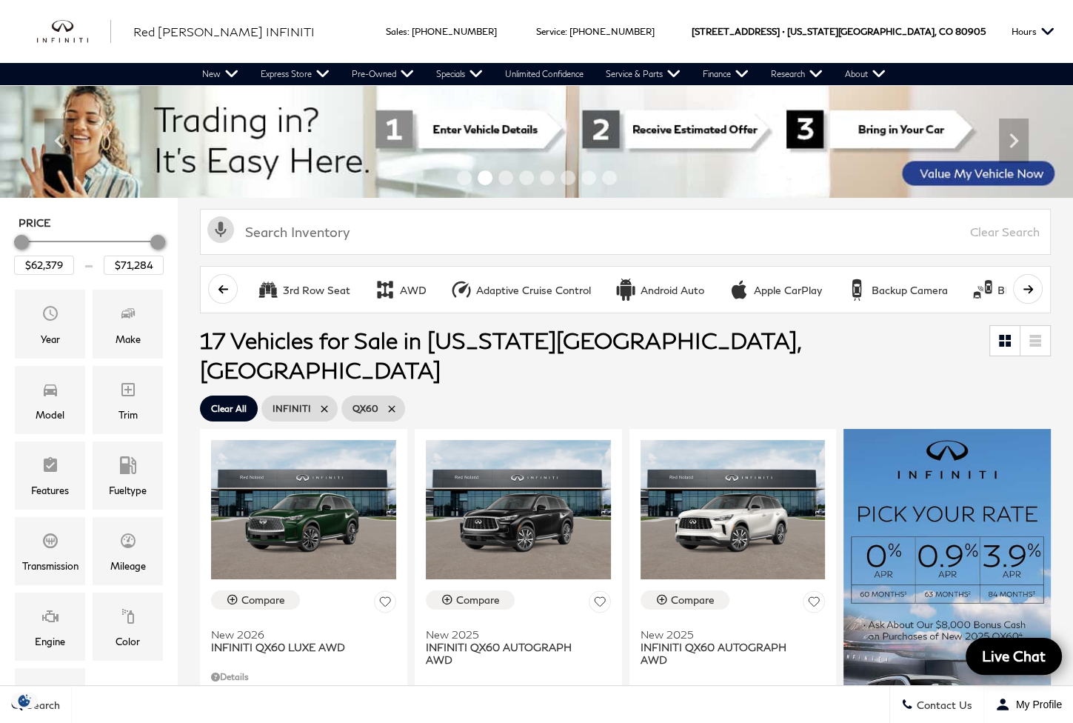
scroll to position [0, 0]
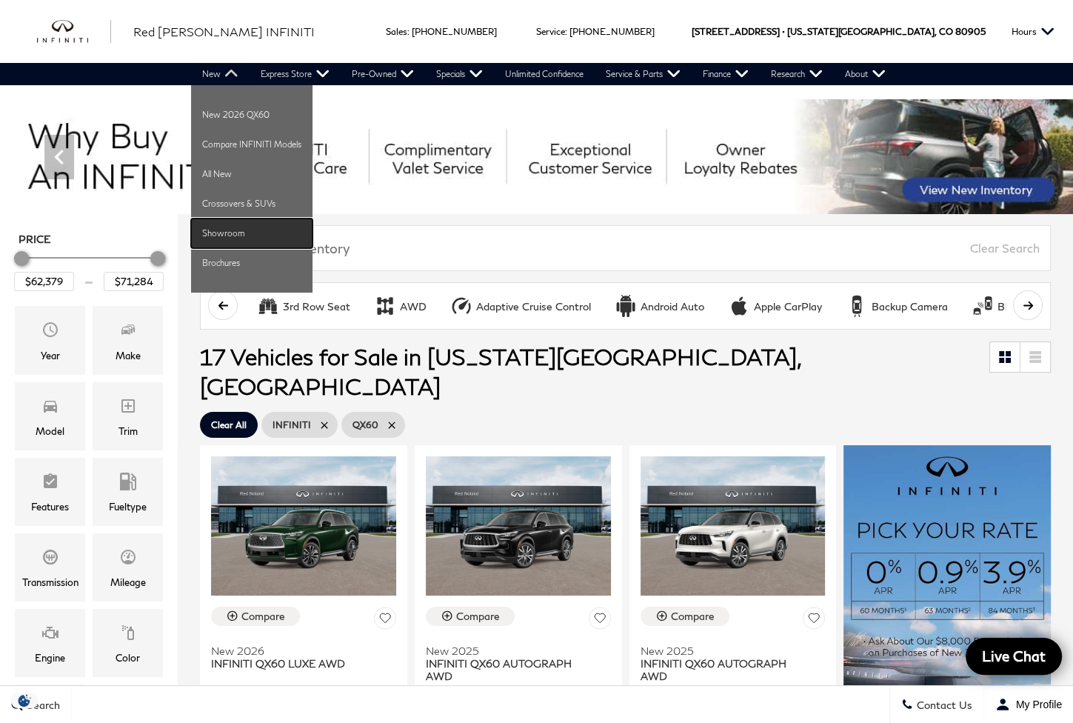
click at [225, 232] on link "Showroom" at bounding box center [251, 233] width 121 height 30
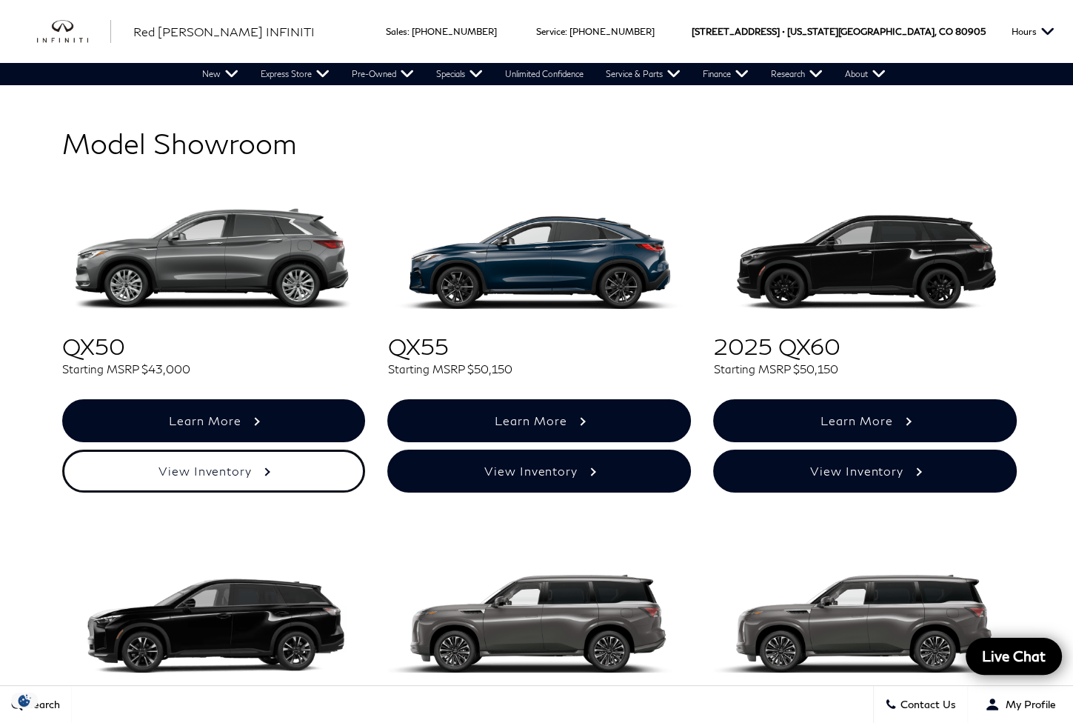
click at [295, 478] on link "View Inventory" at bounding box center [214, 470] width 304 height 43
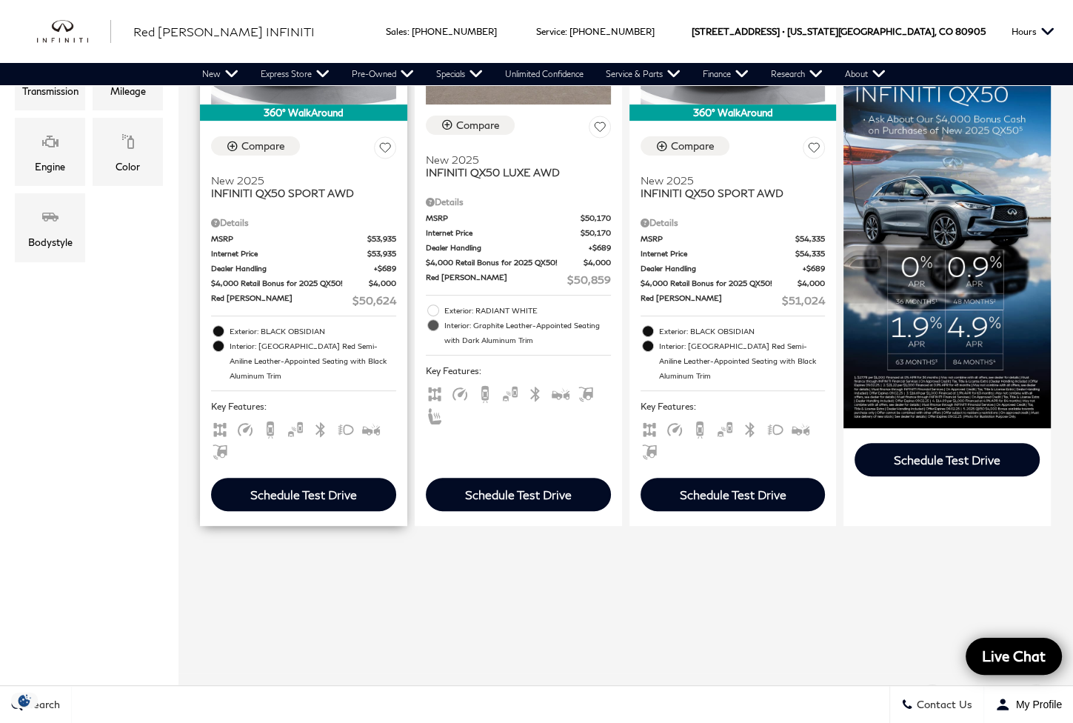
scroll to position [247, 0]
